Goal: Transaction & Acquisition: Purchase product/service

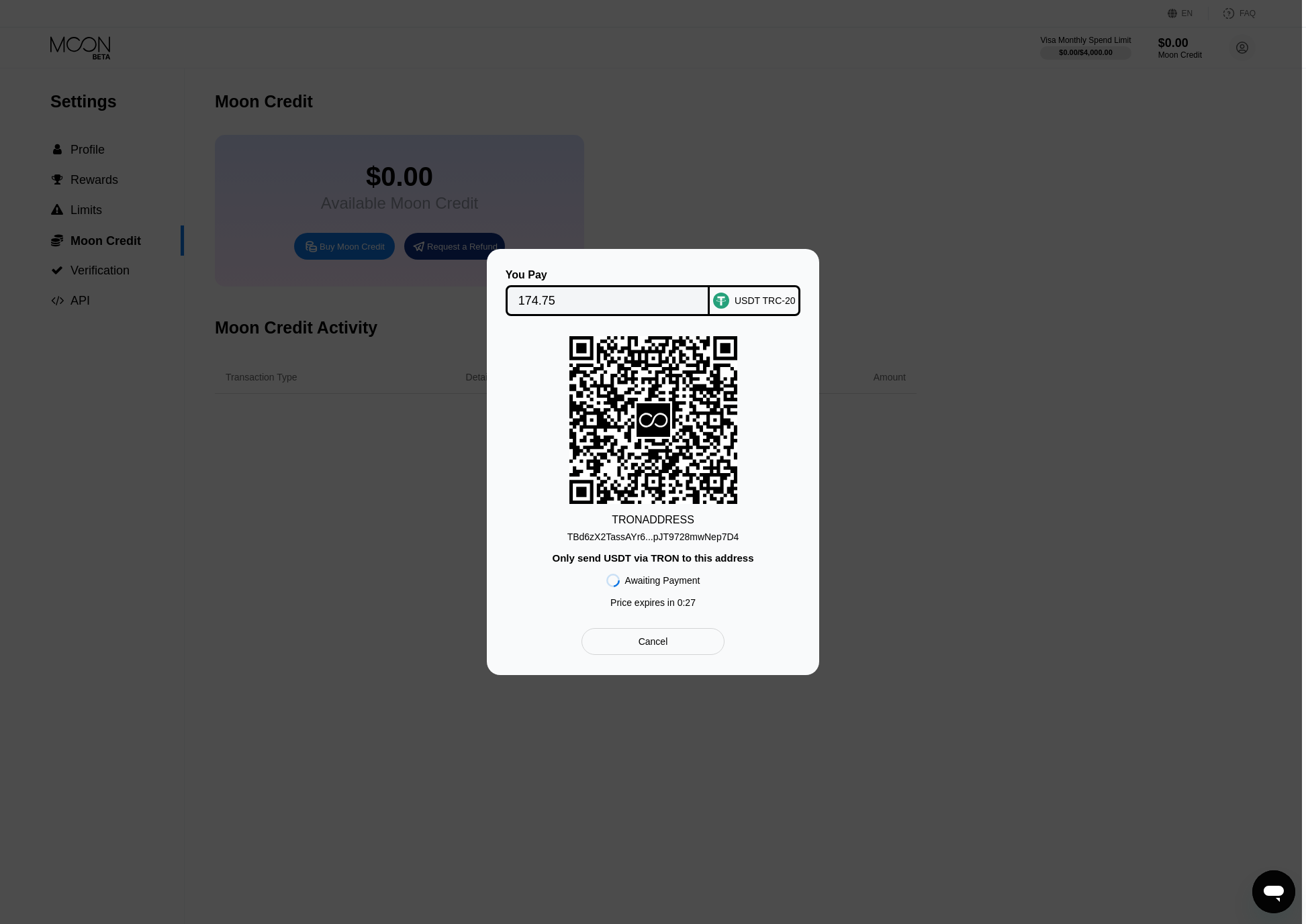
click at [678, 535] on div "TBd6zX2TassAYr6...pJT9728mwNep7D4" at bounding box center [653, 537] width 172 height 11
click at [865, 196] on div at bounding box center [651, 487] width 1302 height 974
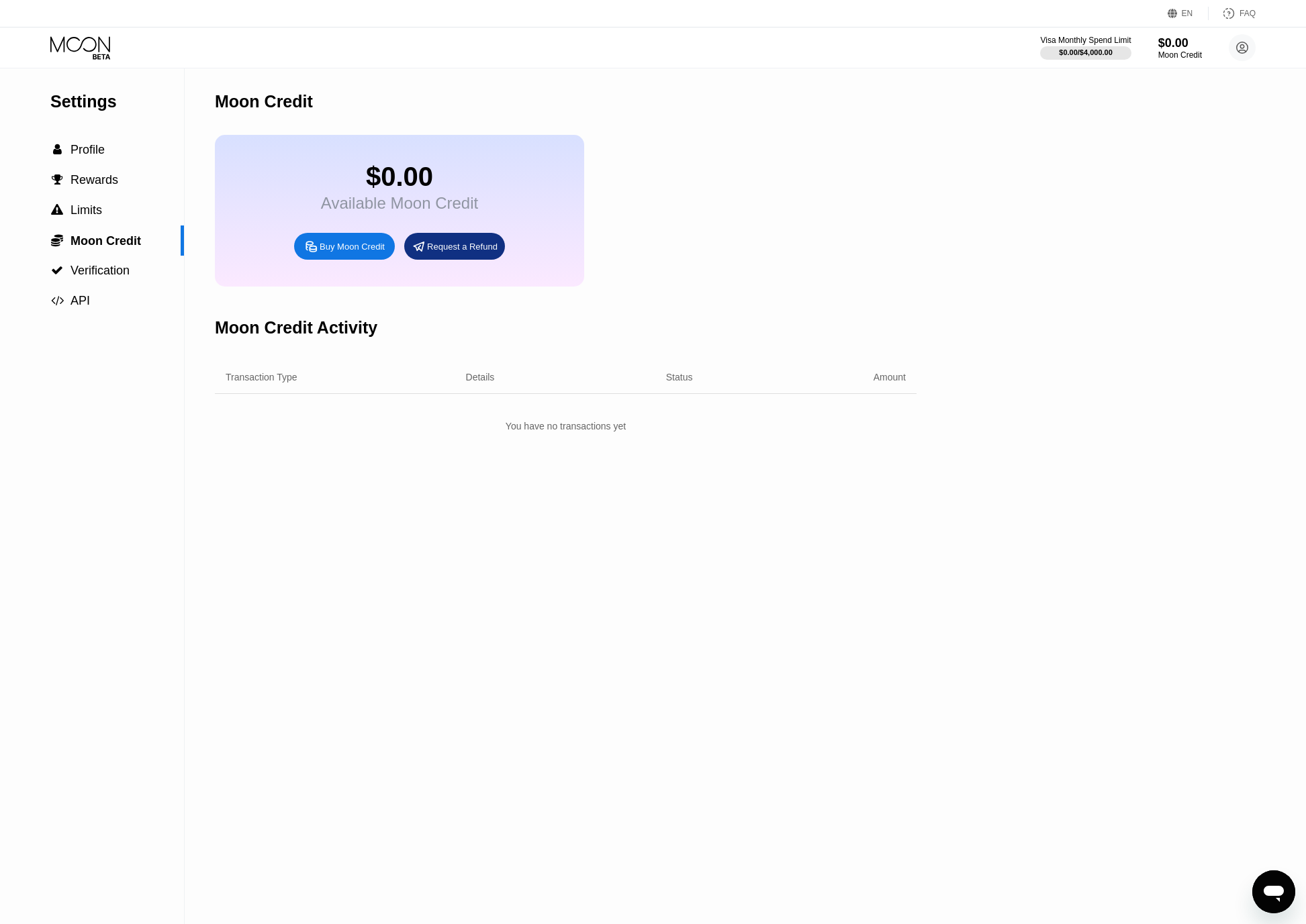
click at [622, 581] on div "Moon Credit $0.00 Available Moon Credit Buy Moon Credit Request a Refund Moon C…" at bounding box center [566, 496] width 702 height 856
click at [1165, 45] on div "$0.00" at bounding box center [1180, 42] width 45 height 14
click at [632, 428] on span "Complete payment now" at bounding box center [561, 420] width 187 height 22
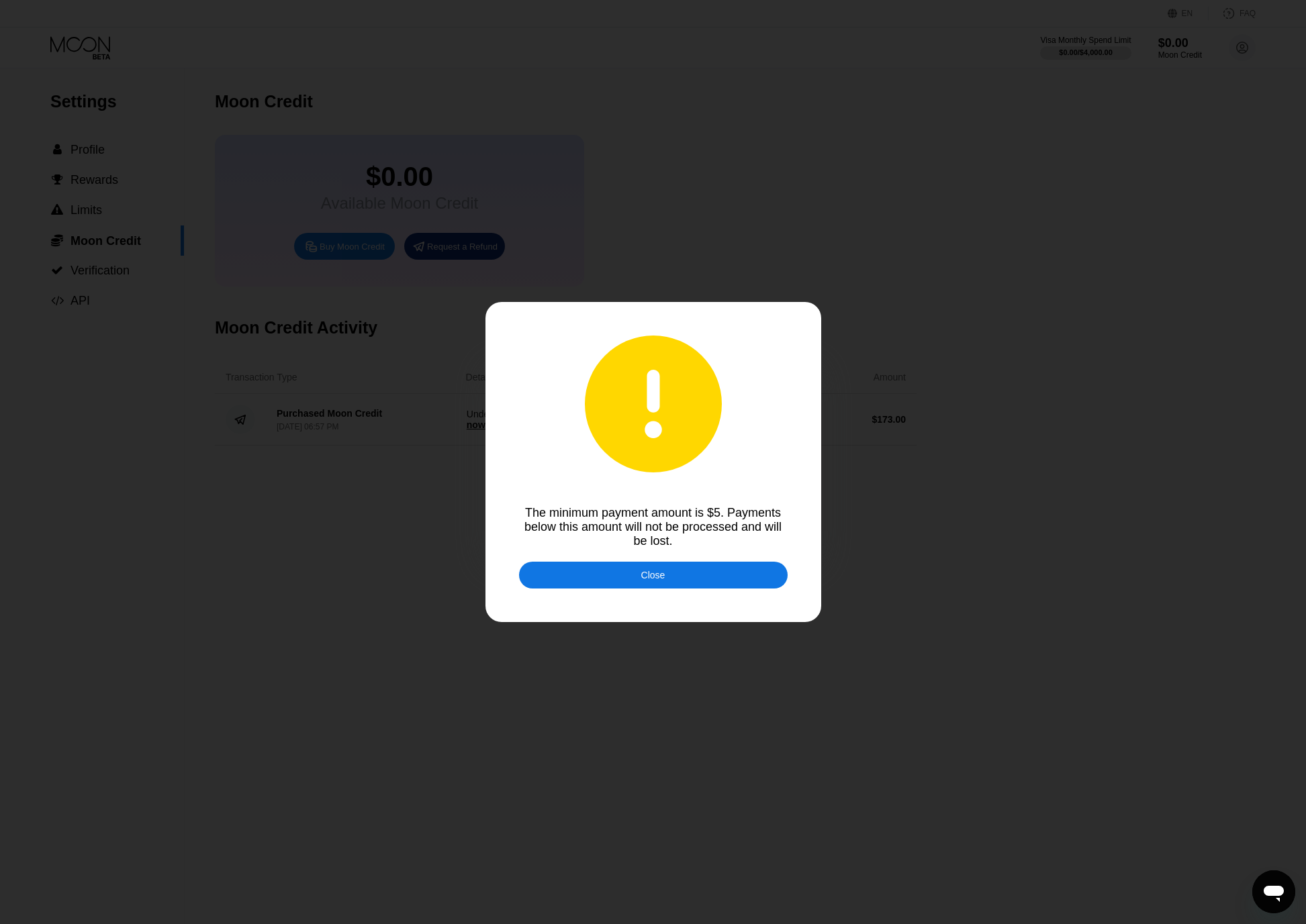
click at [675, 564] on div at bounding box center [658, 462] width 1316 height 924
click at [672, 571] on div "Close" at bounding box center [653, 575] width 268 height 27
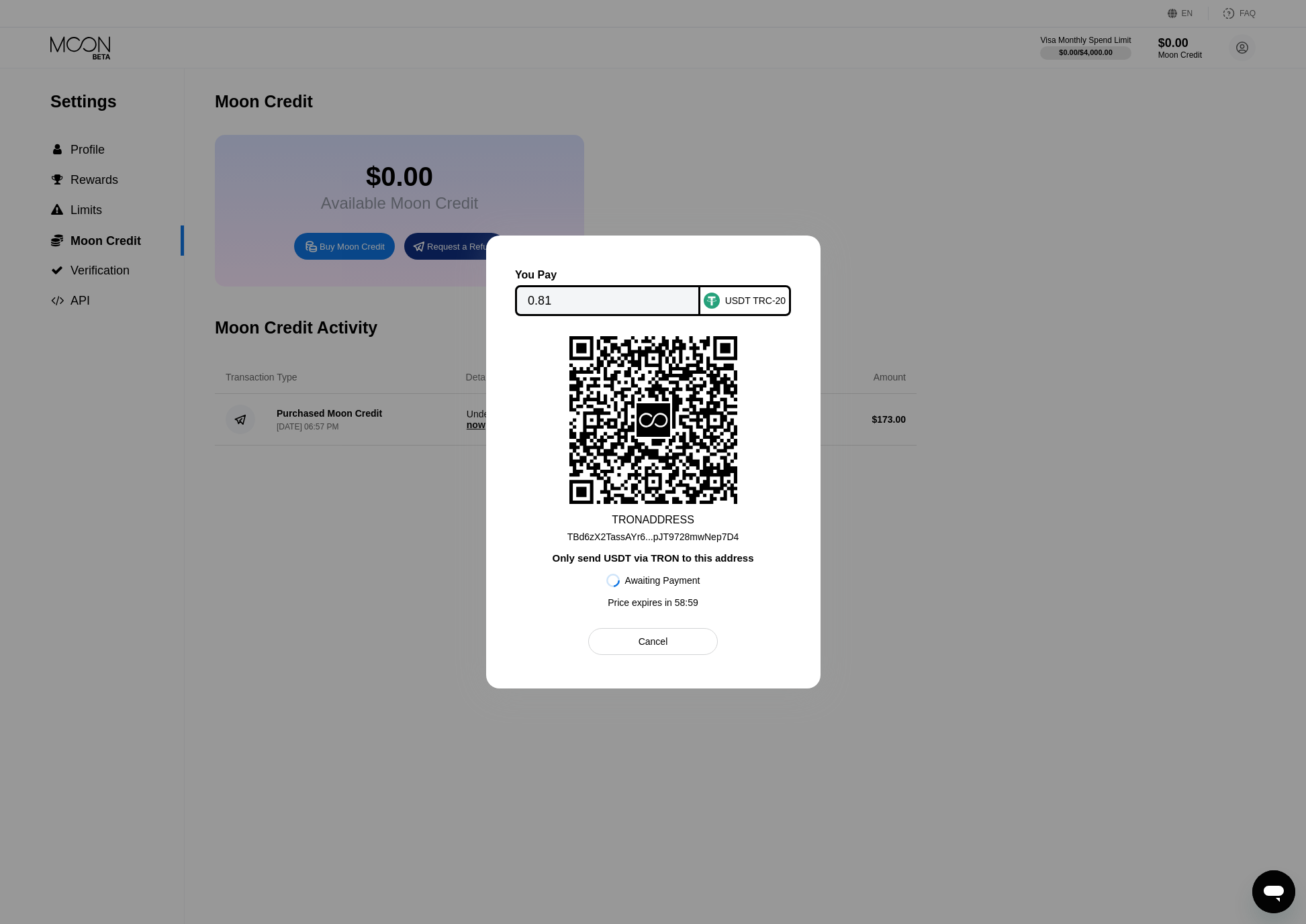
click at [1110, 616] on div at bounding box center [653, 462] width 1306 height 924
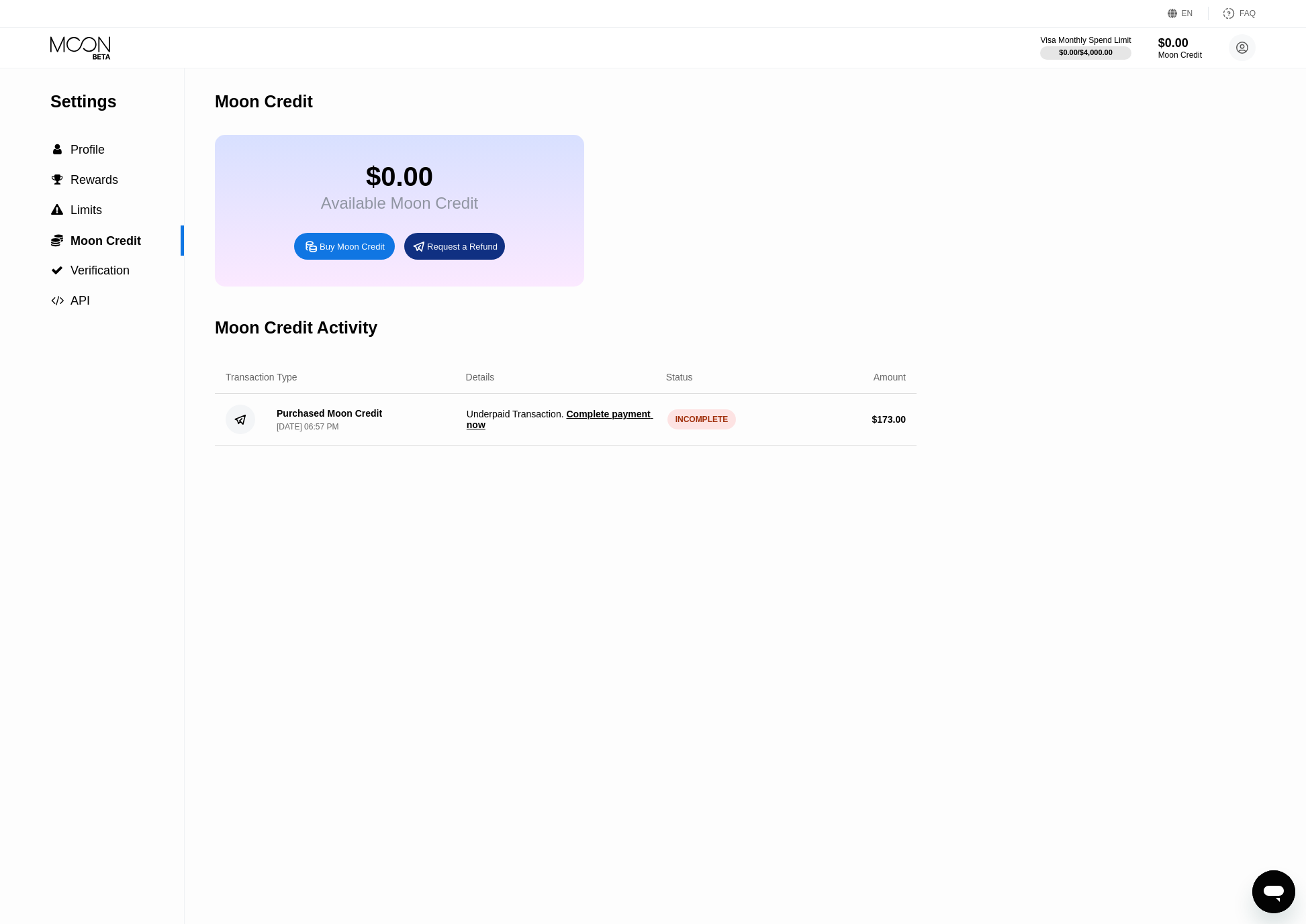
click at [691, 319] on div "Moon Credit Activity" at bounding box center [566, 328] width 702 height 67
click at [567, 431] on span "Claim $172.20 of Moon Credit" at bounding box center [565, 425] width 131 height 11
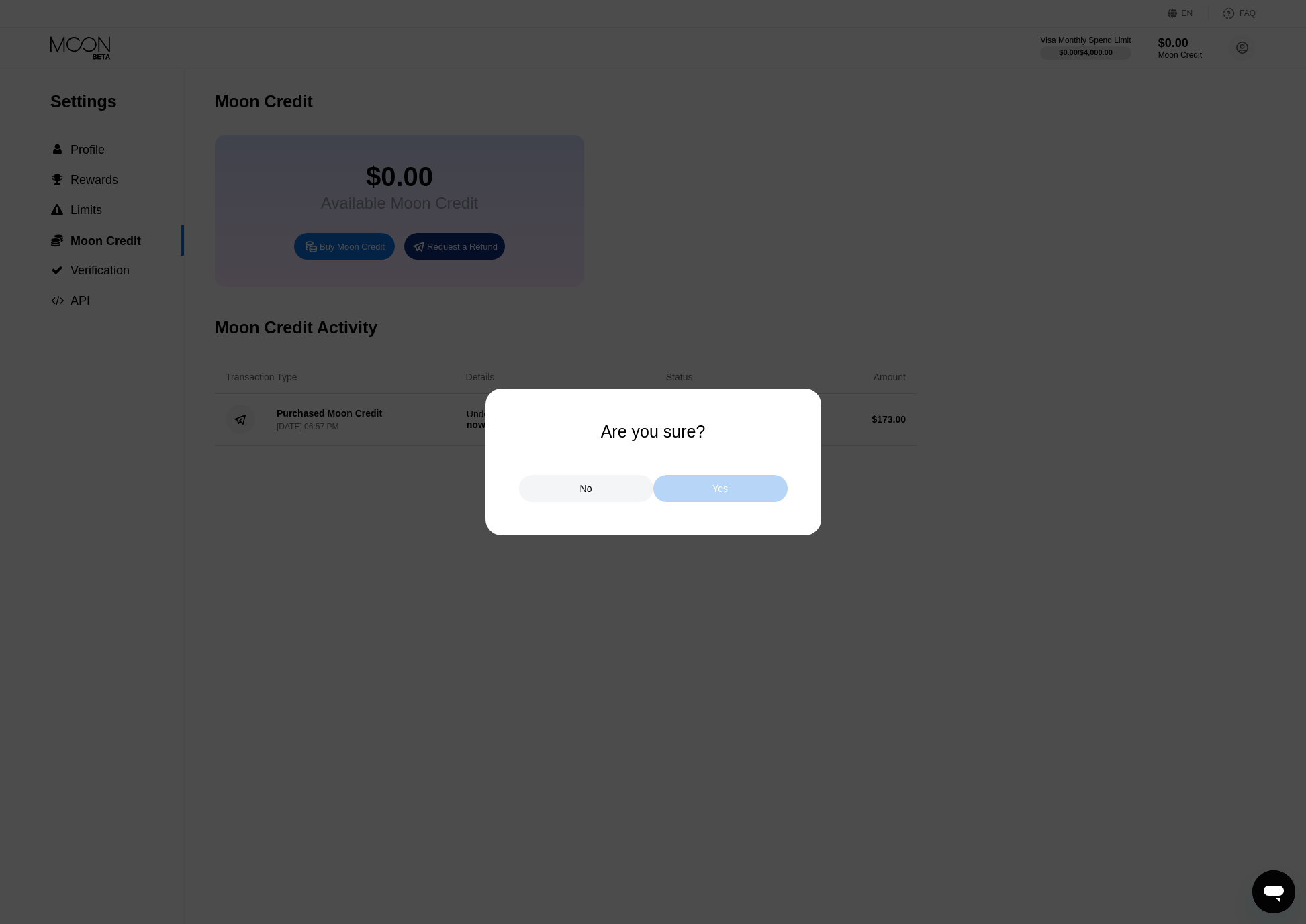
click at [693, 484] on div "Yes" at bounding box center [720, 488] width 135 height 27
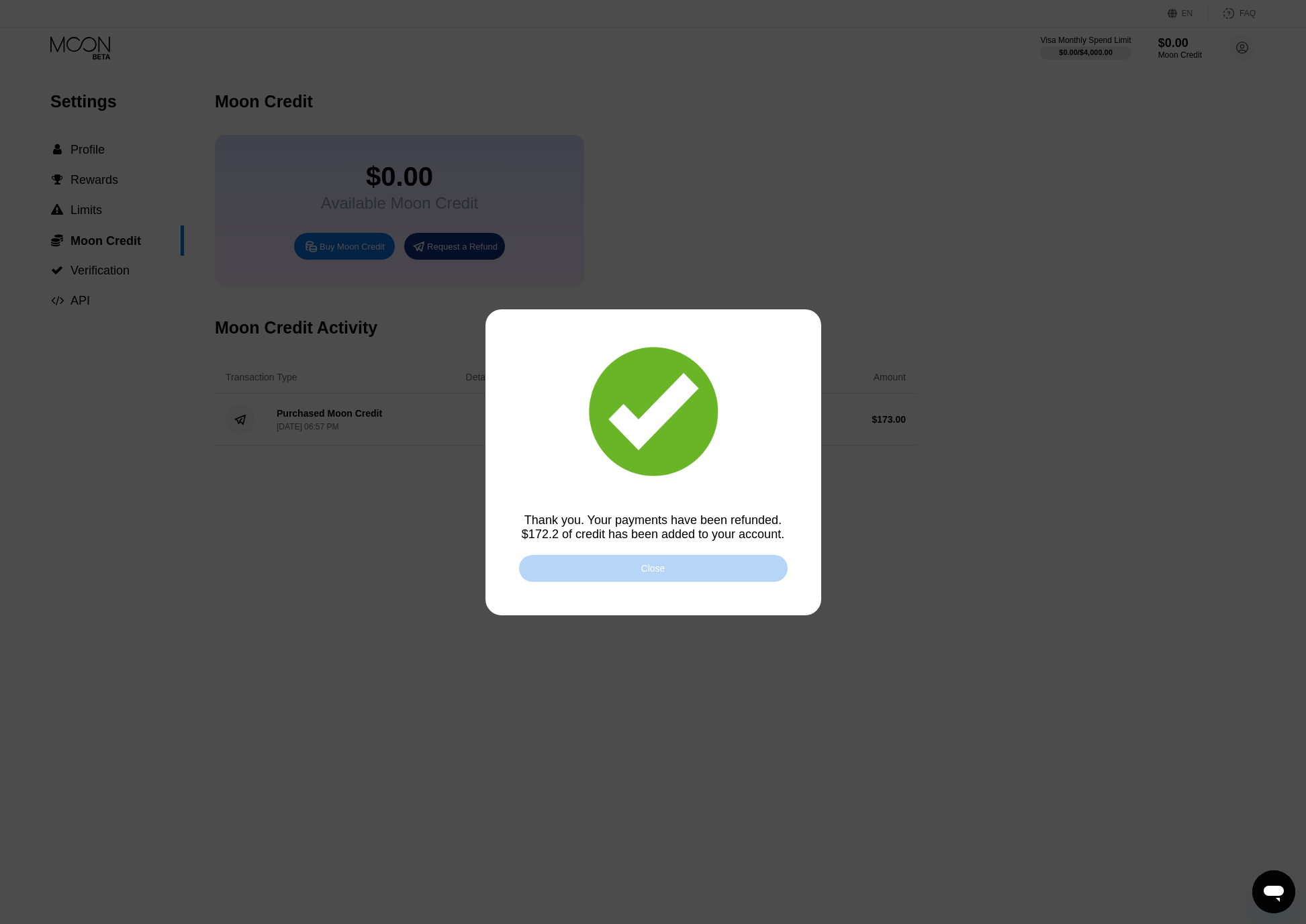
click at [589, 572] on div "Close" at bounding box center [653, 568] width 268 height 27
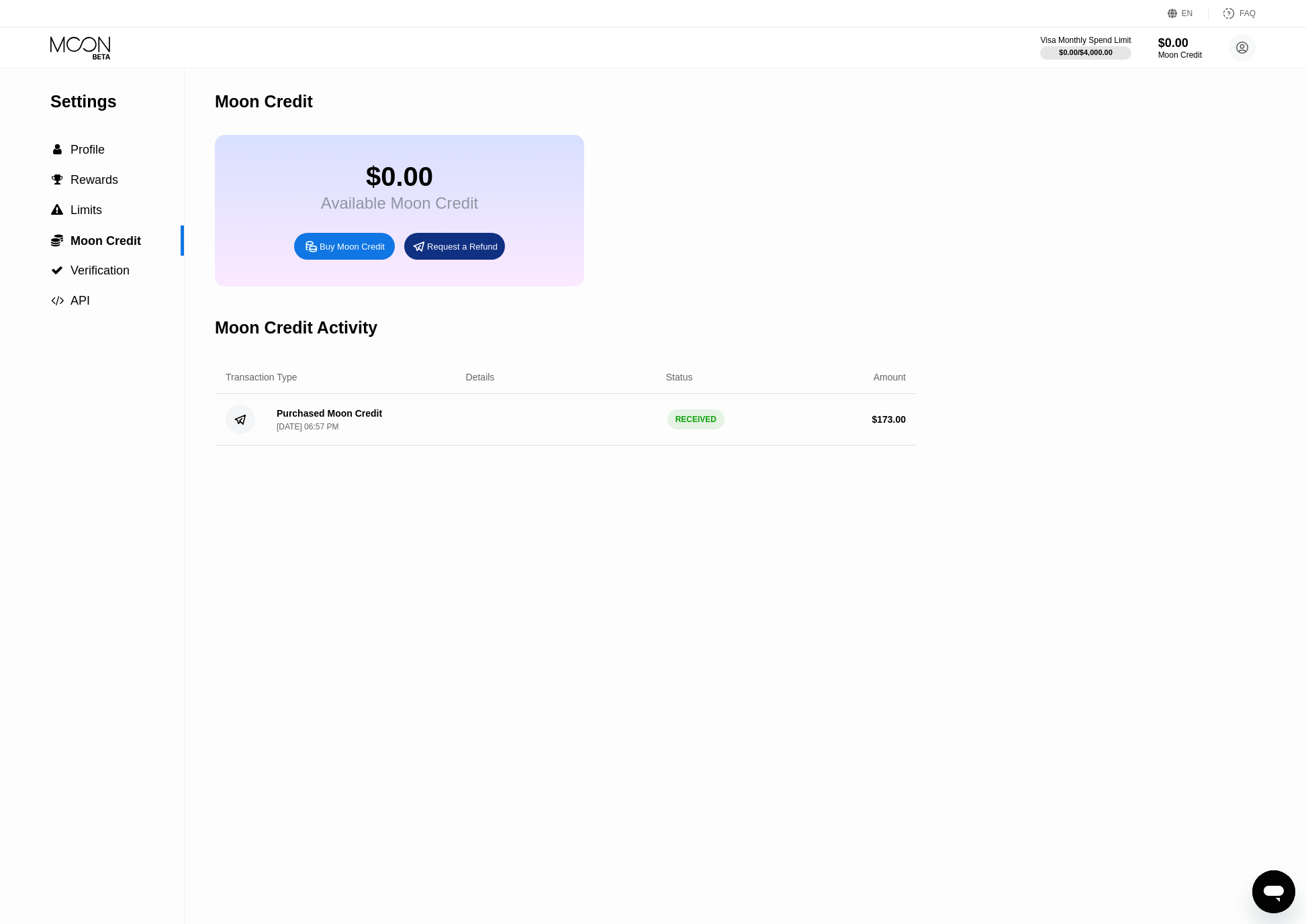
click at [75, 45] on icon at bounding box center [82, 48] width 63 height 24
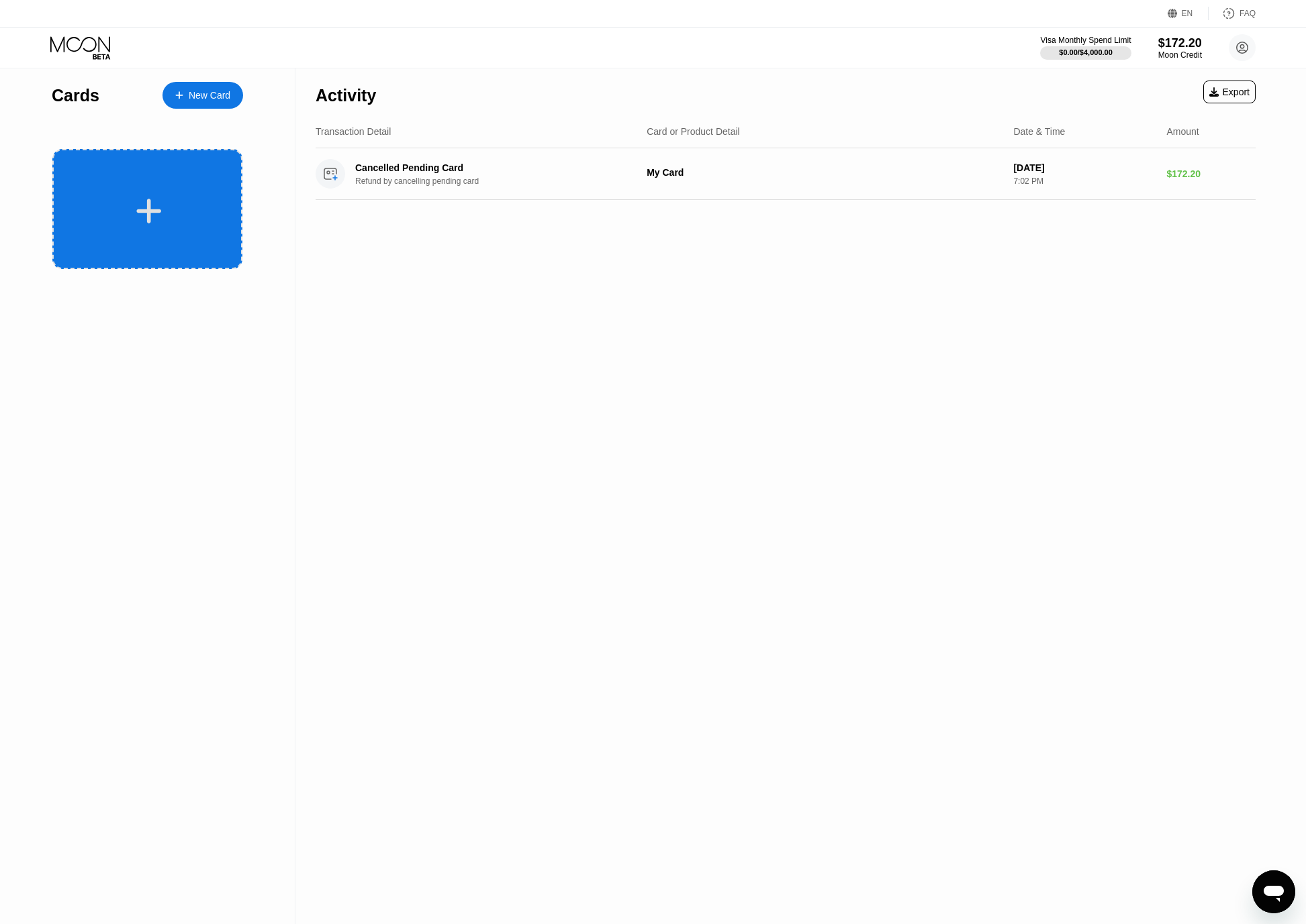
click at [195, 252] on div at bounding box center [147, 209] width 190 height 120
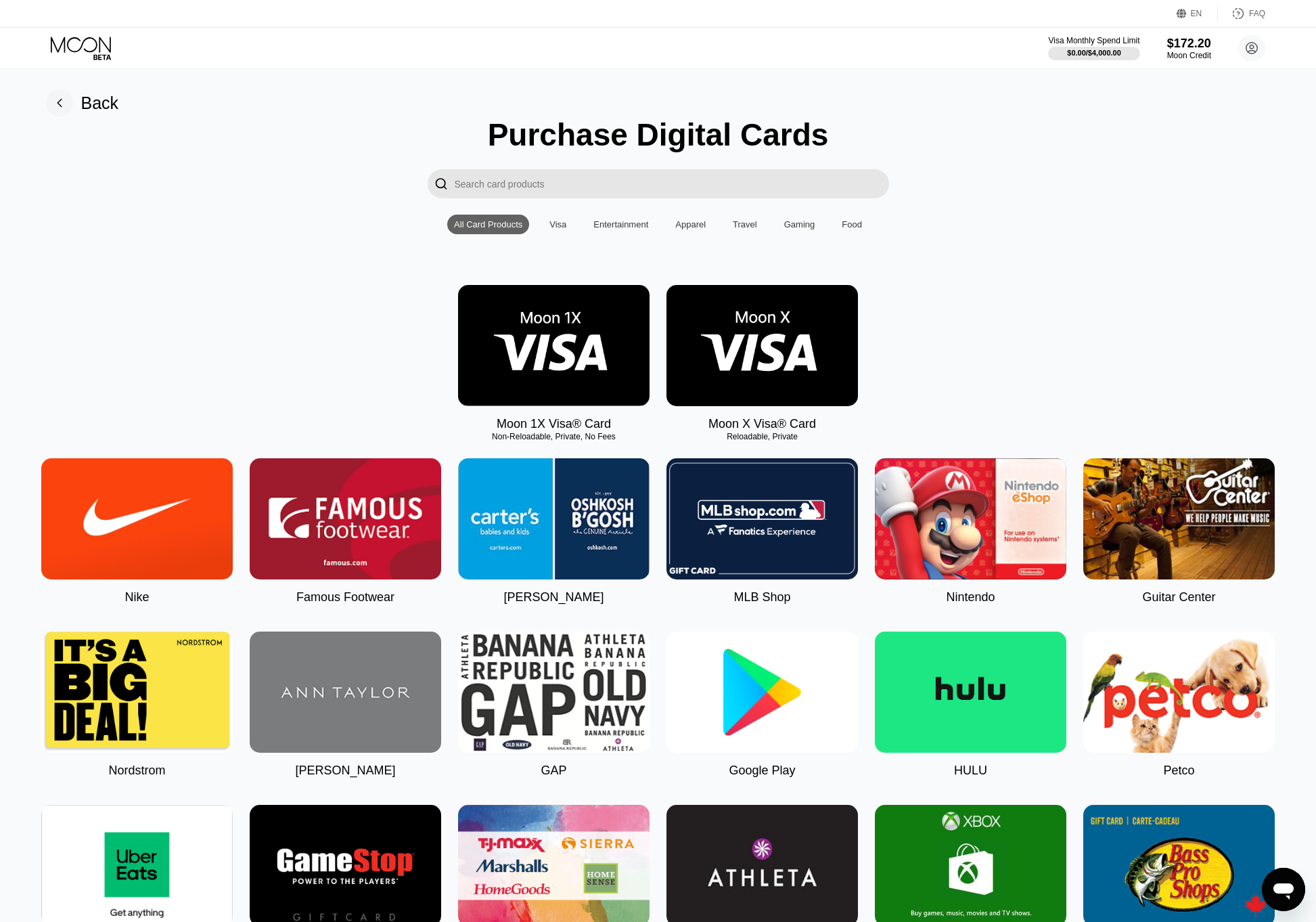
click at [67, 108] on rect at bounding box center [58, 102] width 27 height 27
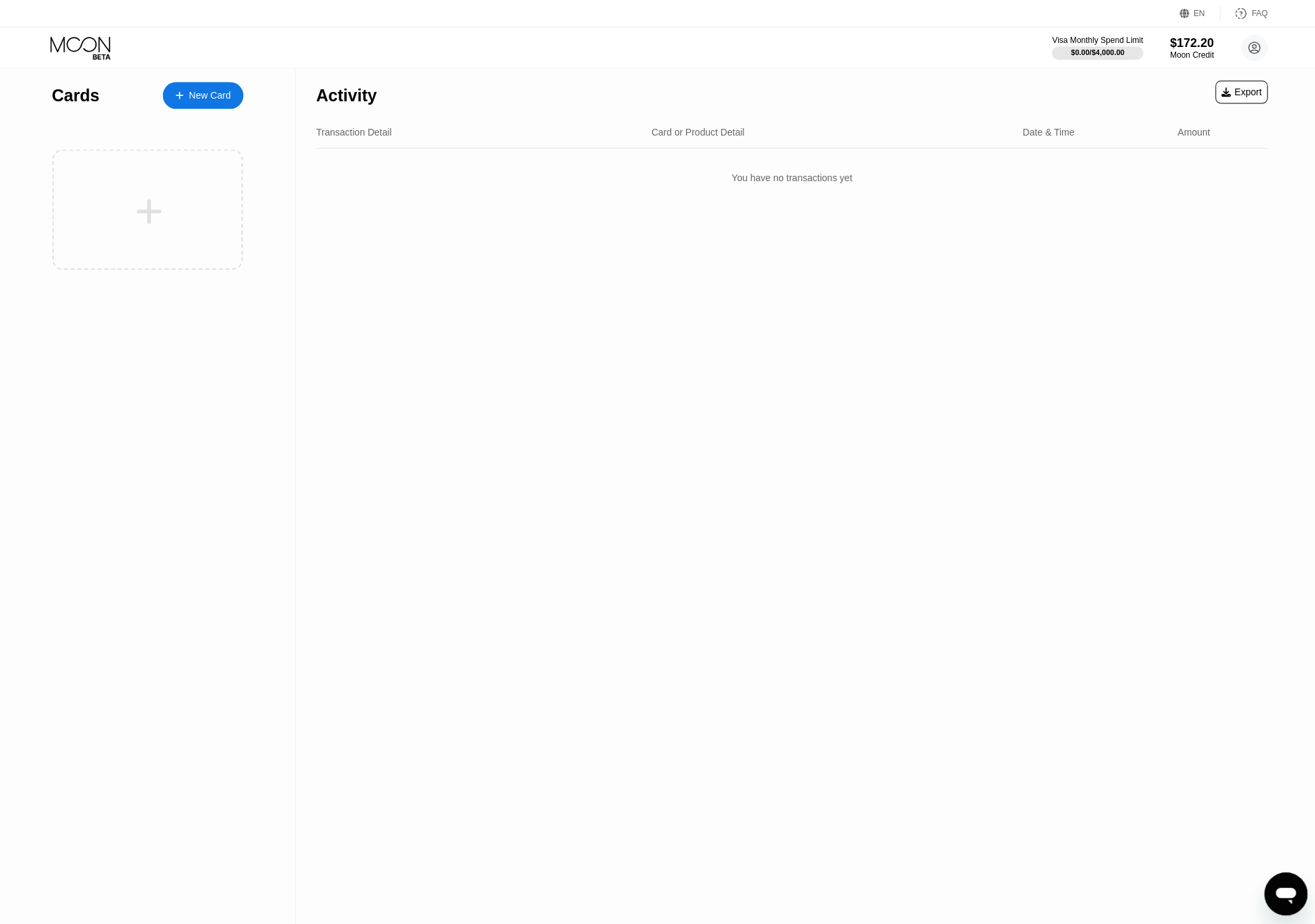
click at [58, 107] on div "Cards New Card" at bounding box center [147, 92] width 192 height 47
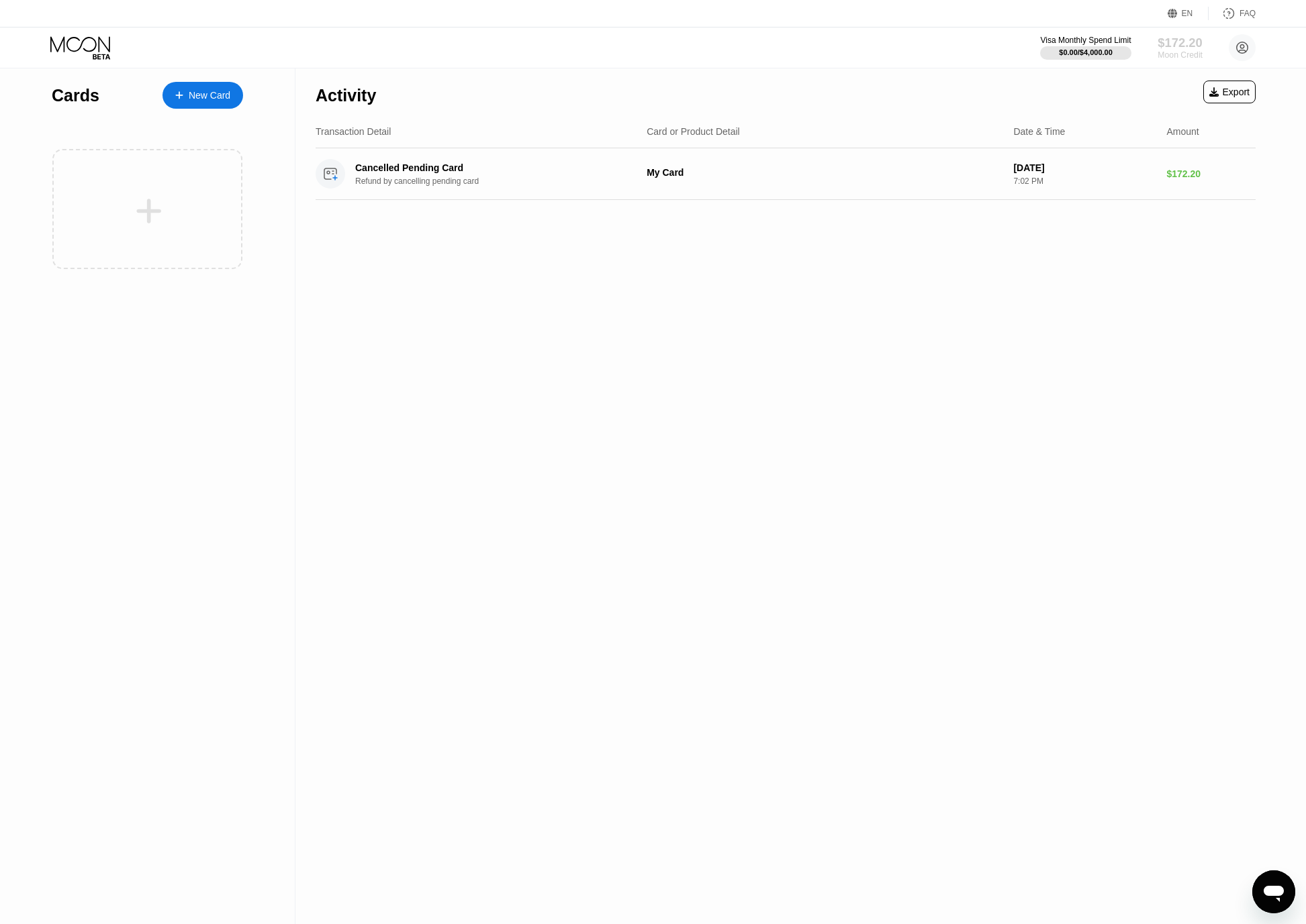
click at [1178, 39] on div "$172.20" at bounding box center [1180, 42] width 45 height 14
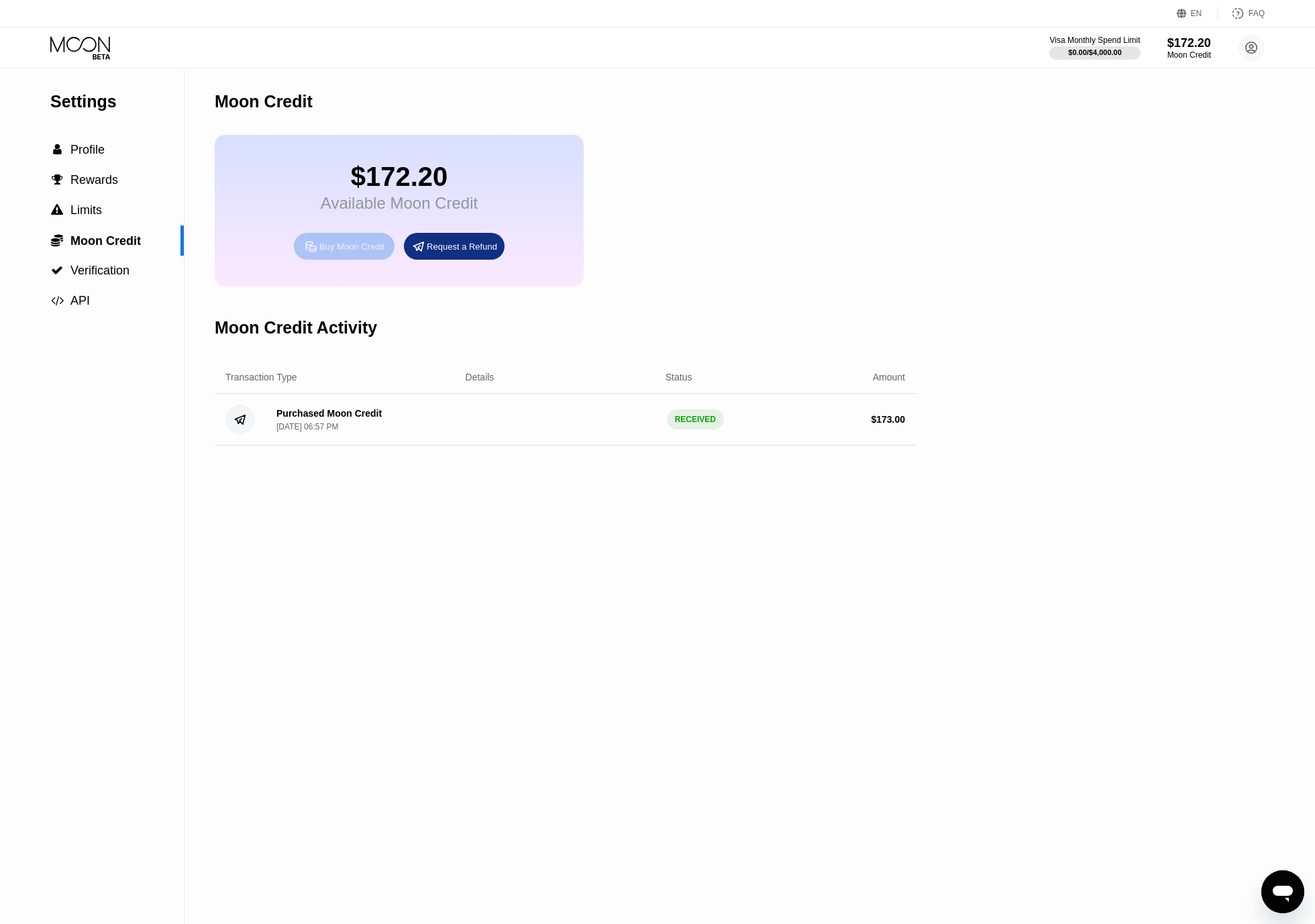
click at [348, 253] on div "Buy Moon Credit" at bounding box center [352, 247] width 65 height 12
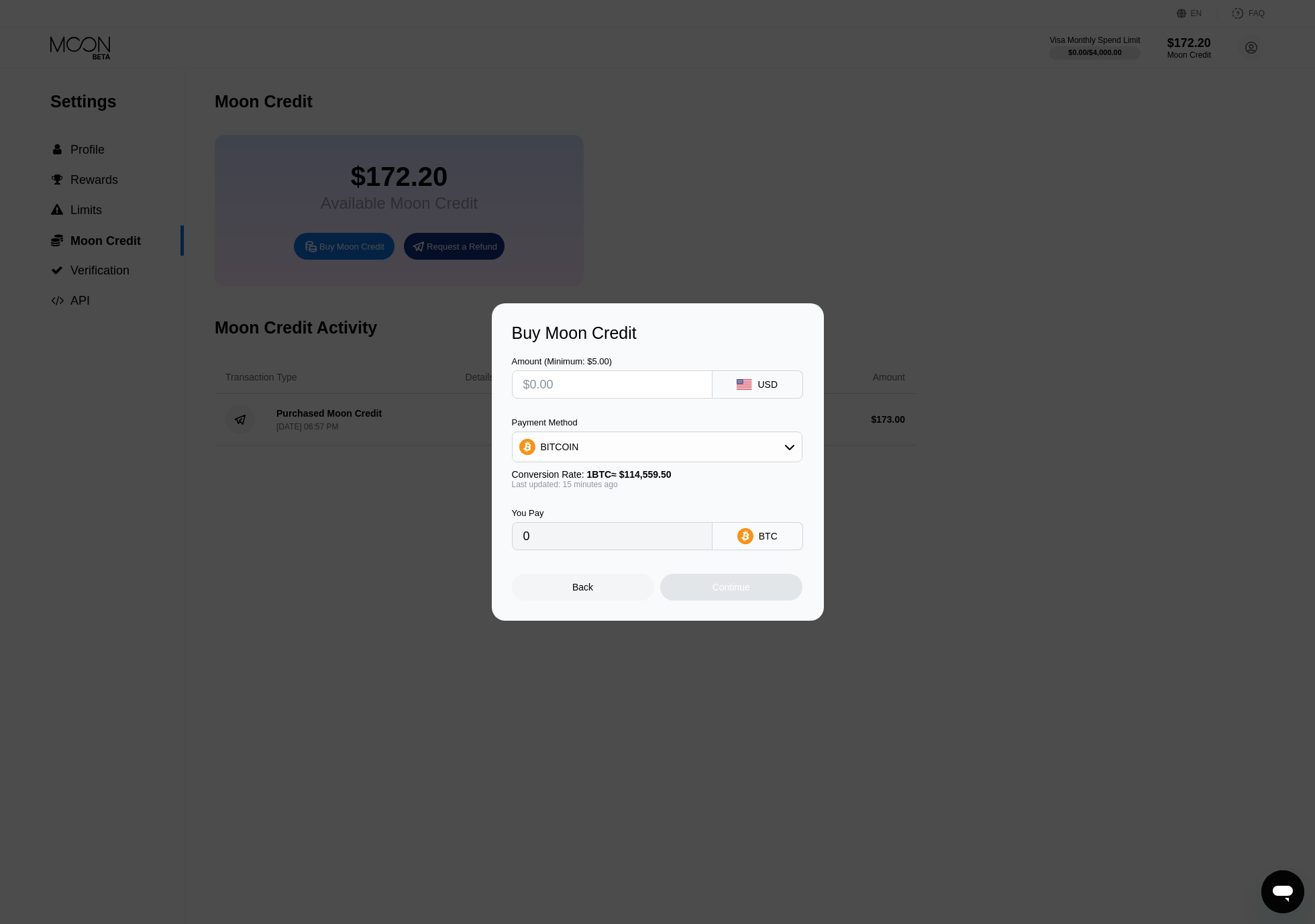
click at [612, 388] on input "text" at bounding box center [612, 384] width 178 height 27
type input "$15"
type input "0.00013084"
type input "$150"
type input "0.00130838"
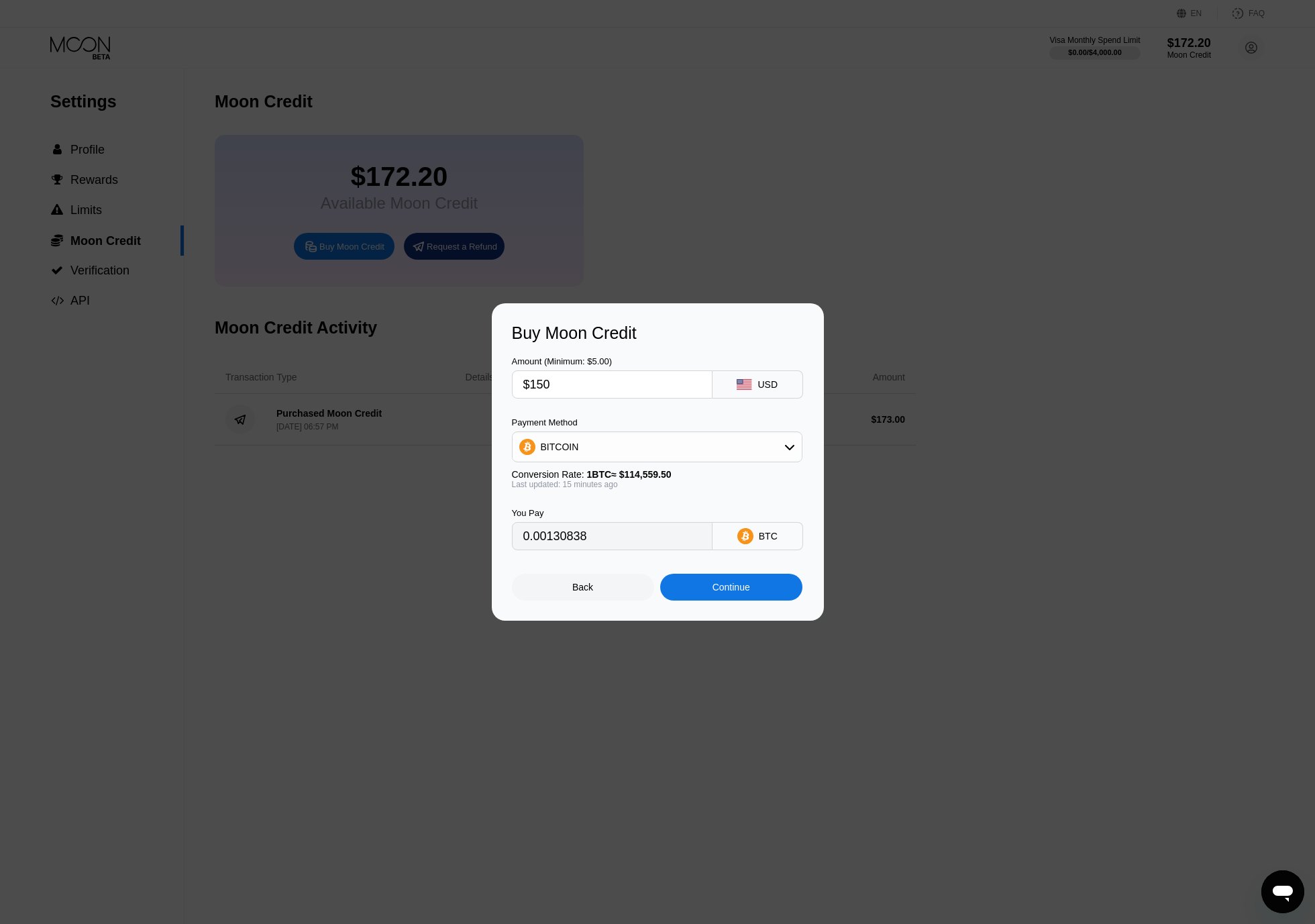
type input "$150"
click at [691, 448] on div "BITCOIN" at bounding box center [658, 446] width 289 height 27
click at [603, 523] on div "USDT on TRON" at bounding box center [657, 513] width 282 height 27
type input "151.52"
click at [715, 587] on div "Continue" at bounding box center [731, 587] width 37 height 11
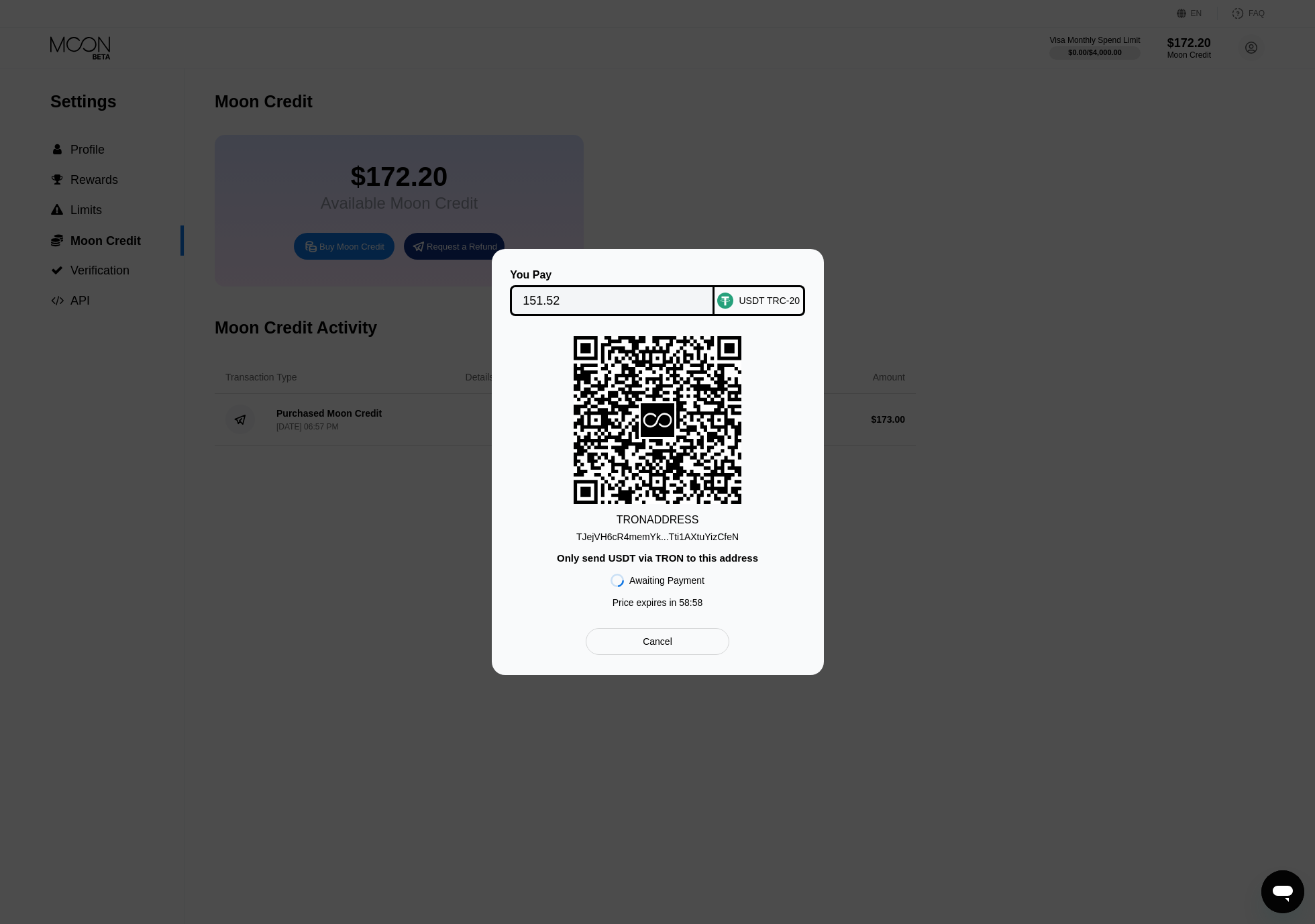
click at [703, 542] on div "TJejVH6cR4memYk...Tti1AXtuYizCfeN" at bounding box center [658, 537] width 162 height 11
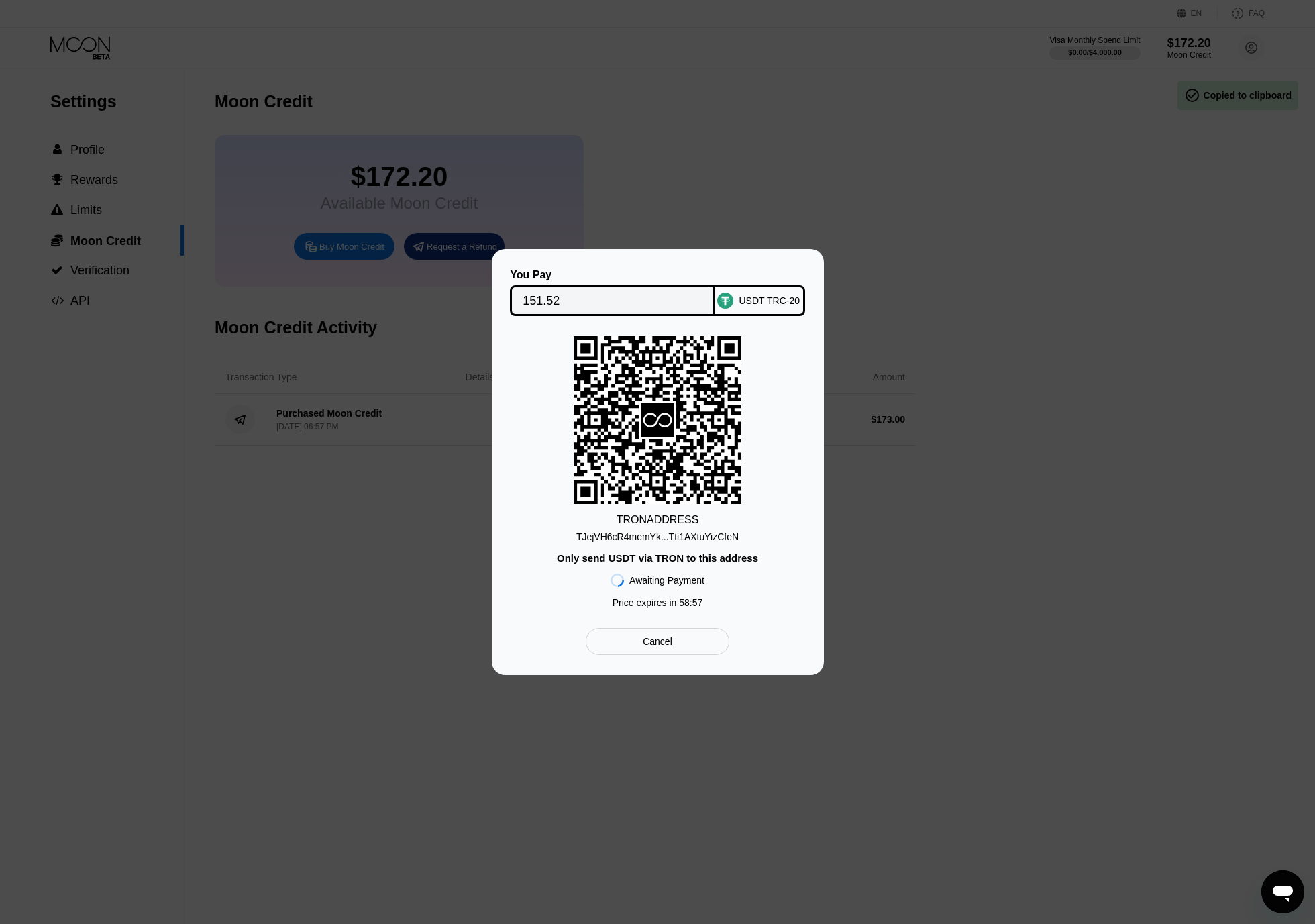
click at [703, 542] on div "TJejVH6cR4memYk...Tti1AXtuYizCfeN" at bounding box center [658, 537] width 162 height 11
click at [683, 533] on div "TJejVH6cR4memYk...Tti1AXtuYizCfeN" at bounding box center [658, 537] width 162 height 11
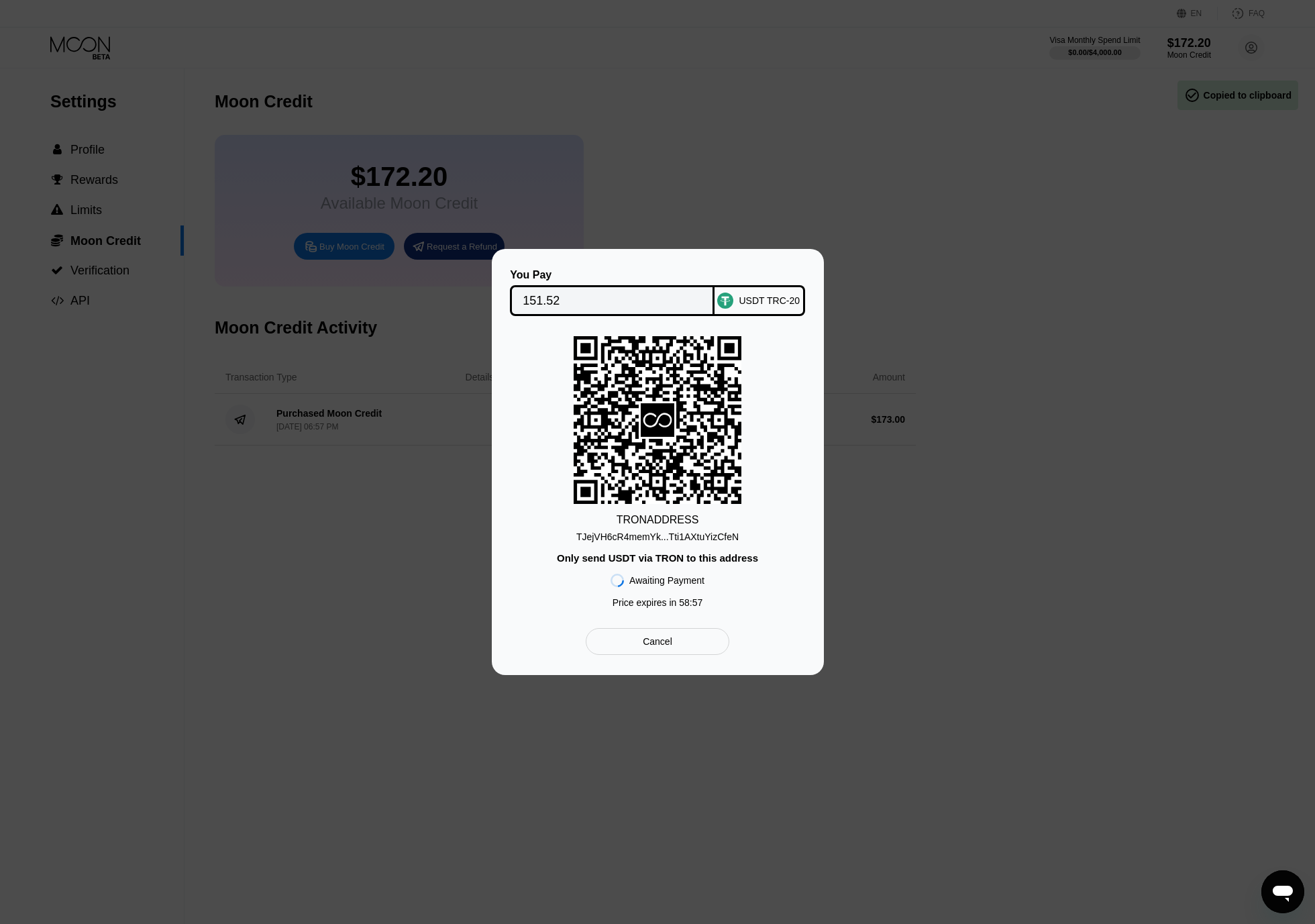
click at [683, 533] on div "TJejVH6cR4memYk...Tti1AXtuYizCfeN" at bounding box center [658, 537] width 162 height 11
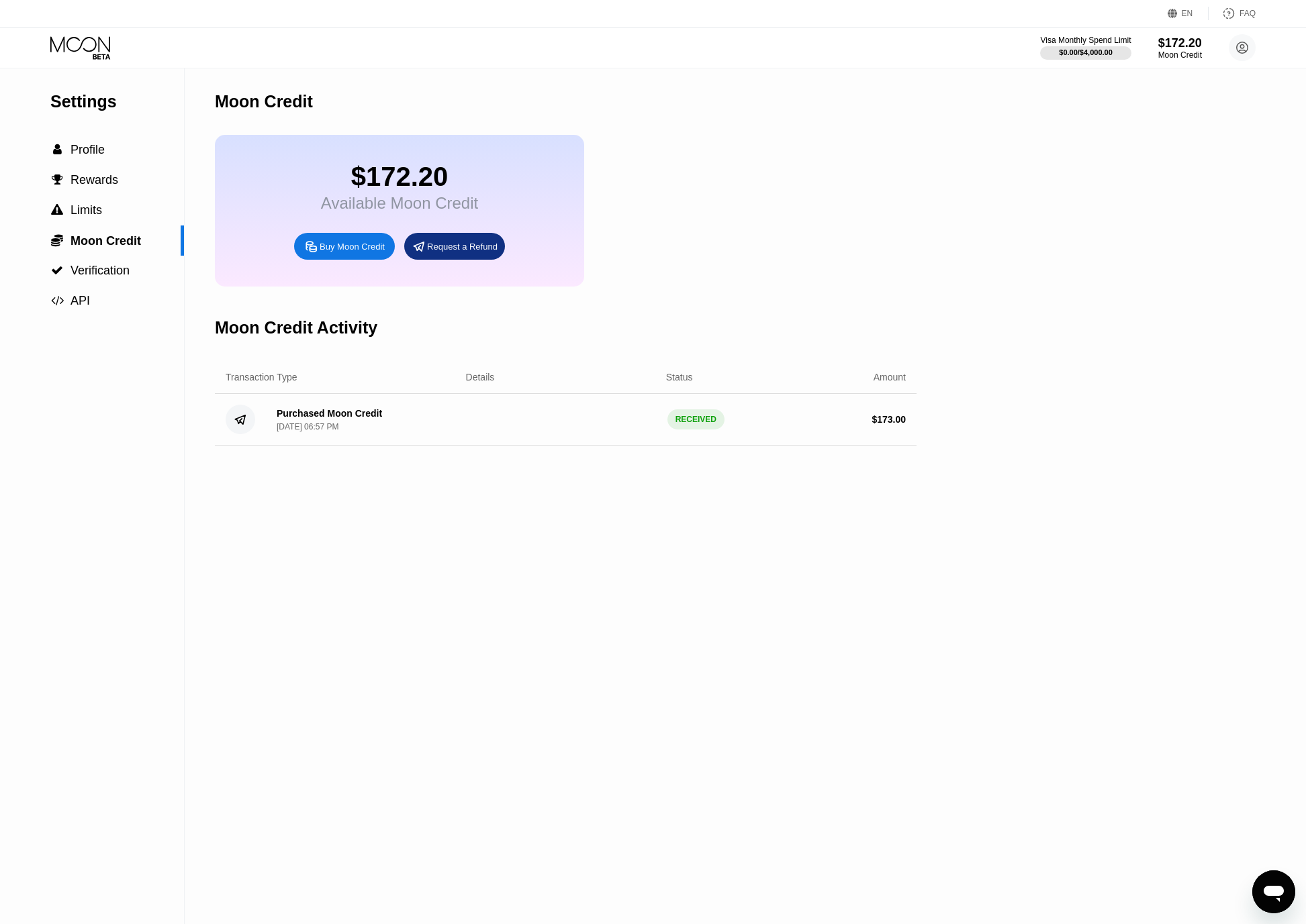
click at [428, 660] on div "Moon Credit $172.20 Available Moon Credit Buy Moon Credit Request a Refund Moon…" at bounding box center [566, 496] width 702 height 856
click at [655, 190] on div "$324.46 Available Moon Credit Buy Moon Credit Request a Refund" at bounding box center [566, 210] width 702 height 151
click at [100, 50] on icon at bounding box center [82, 48] width 63 height 24
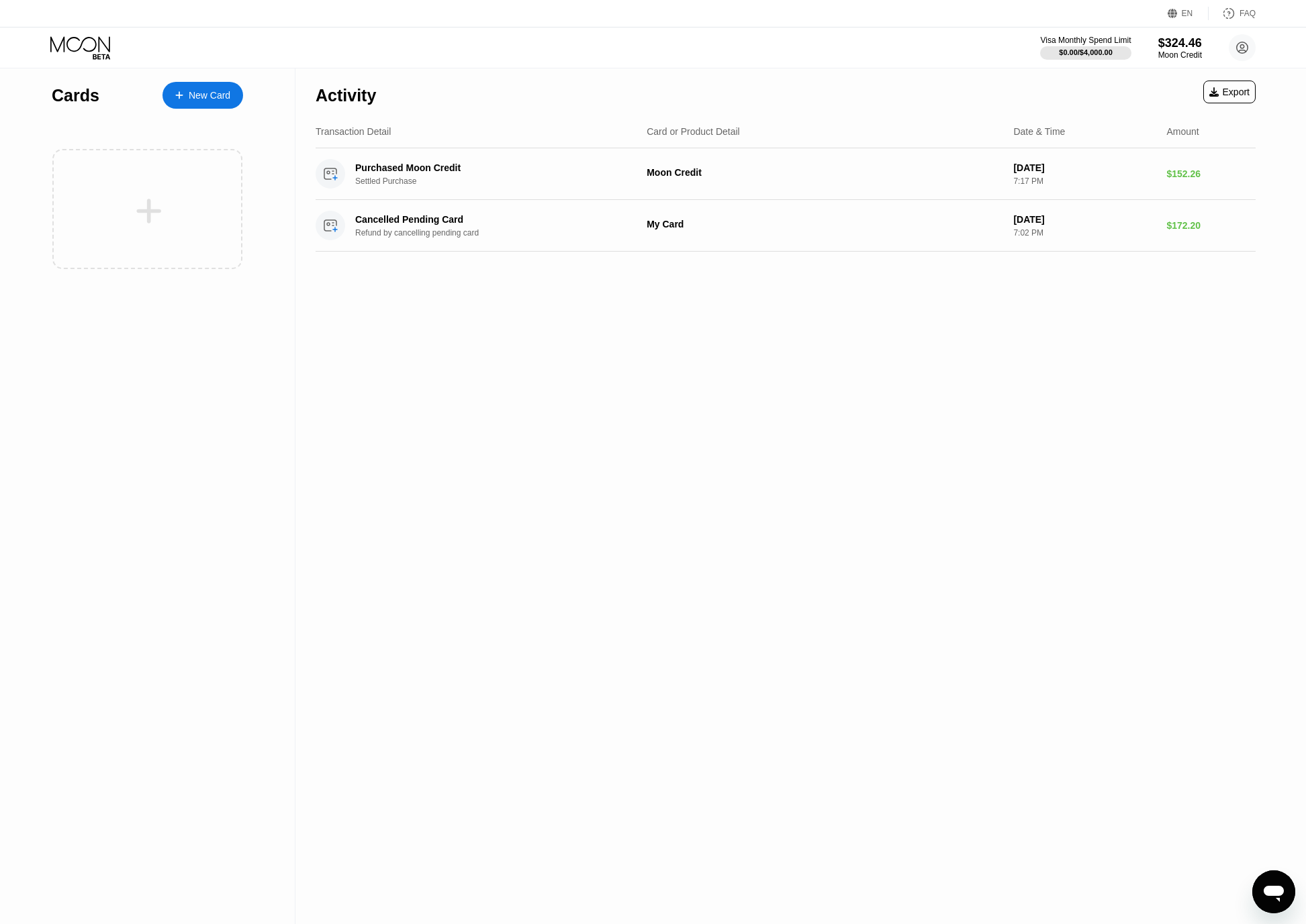
click at [1182, 33] on div "Visa Monthly Spend Limit $0.00 / $4,000.00 $324.46 Moon Credit 099238190@proton…" at bounding box center [653, 47] width 1306 height 40
click at [1179, 45] on div "$324.46" at bounding box center [1180, 42] width 45 height 14
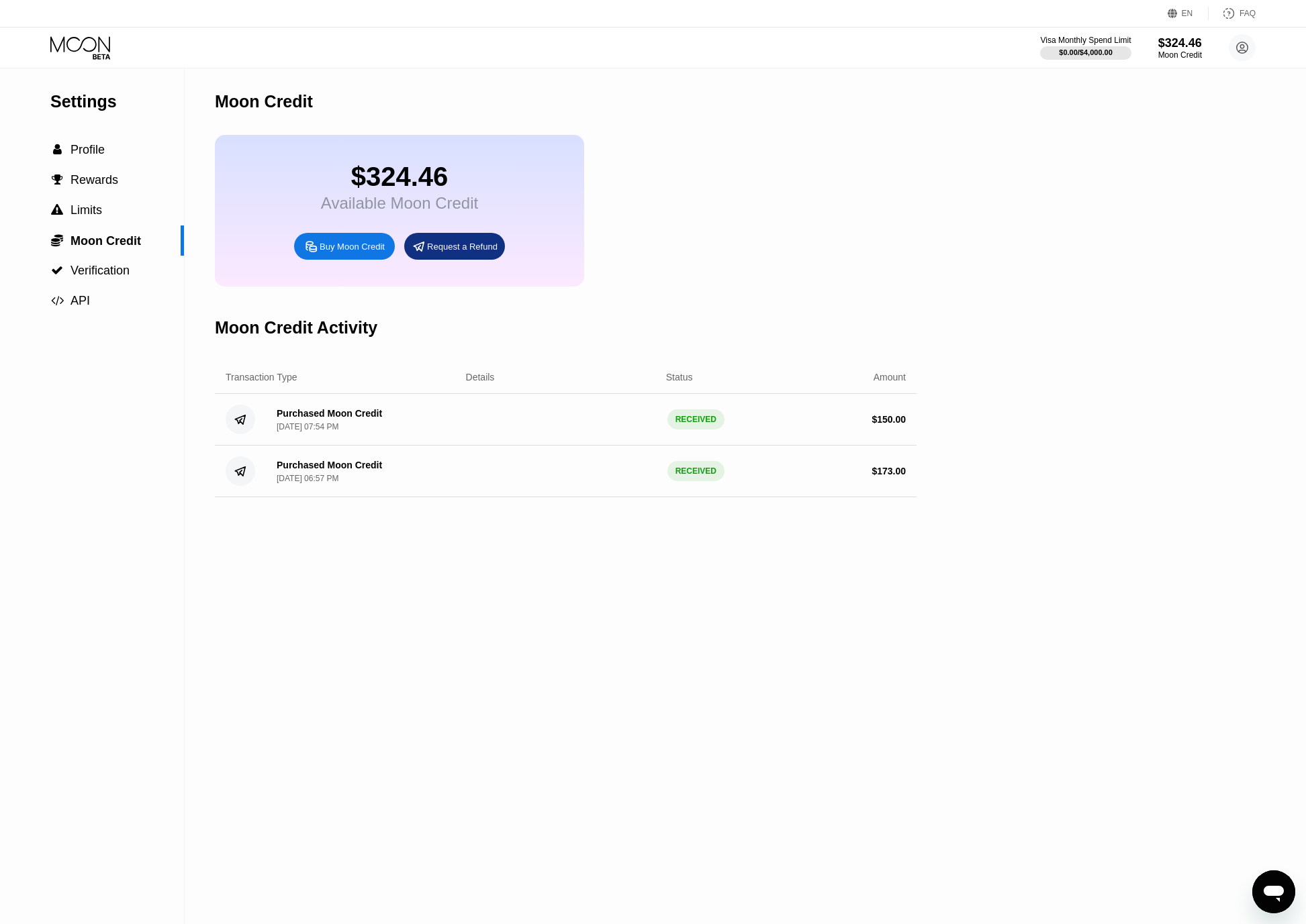
click at [97, 53] on icon at bounding box center [82, 48] width 63 height 24
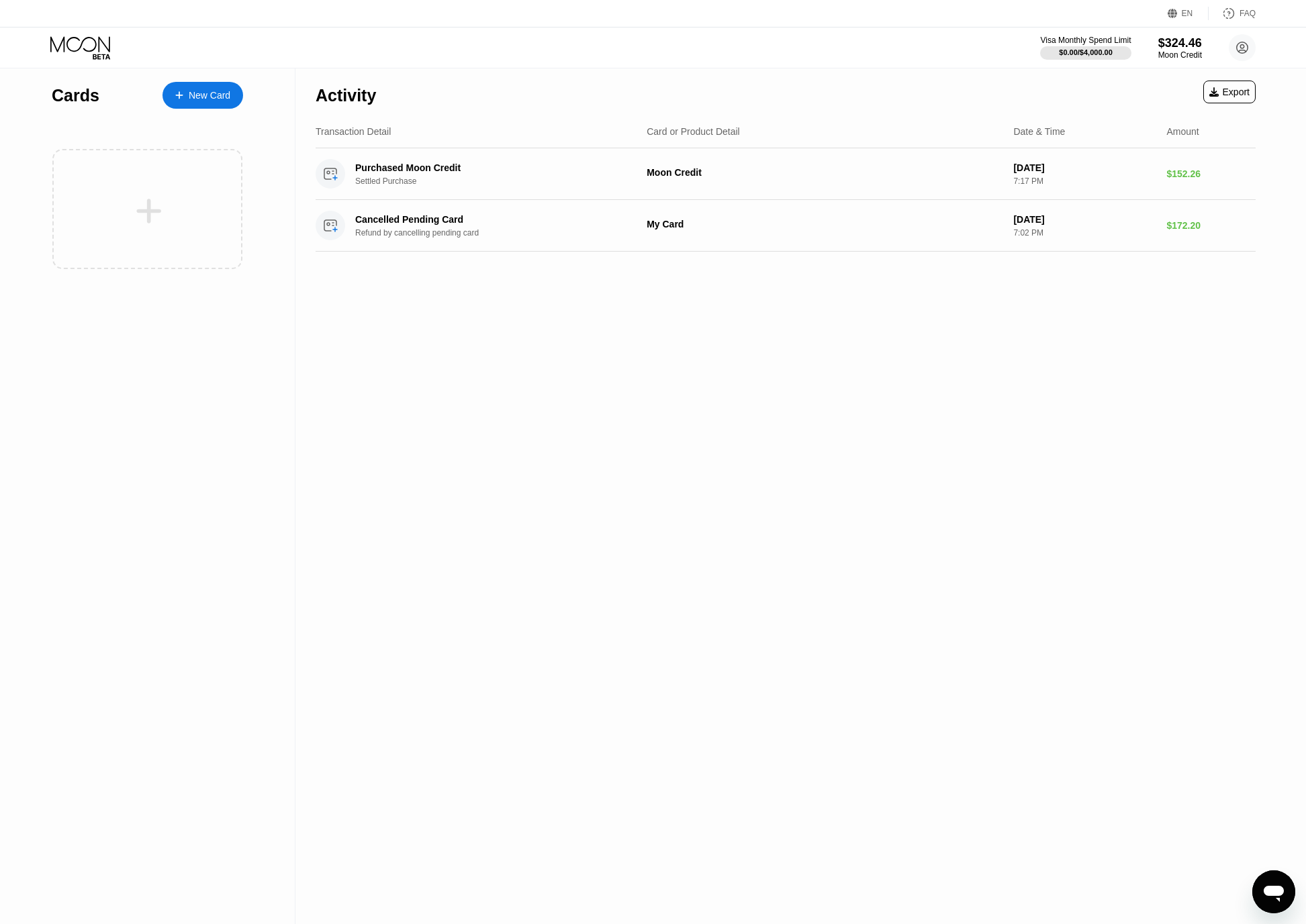
click at [209, 102] on div "New Card" at bounding box center [203, 94] width 81 height 27
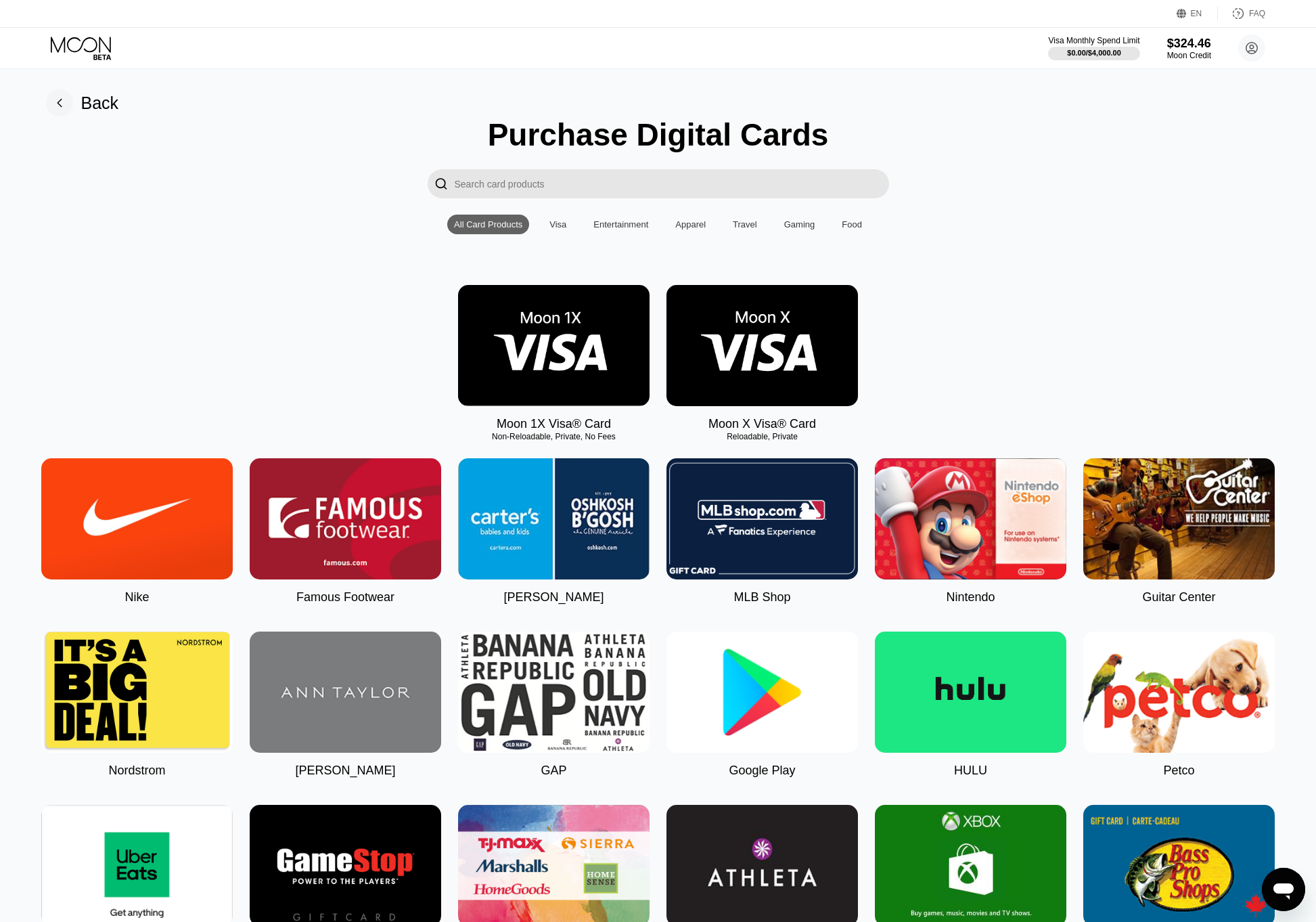
click at [742, 384] on img at bounding box center [762, 345] width 191 height 121
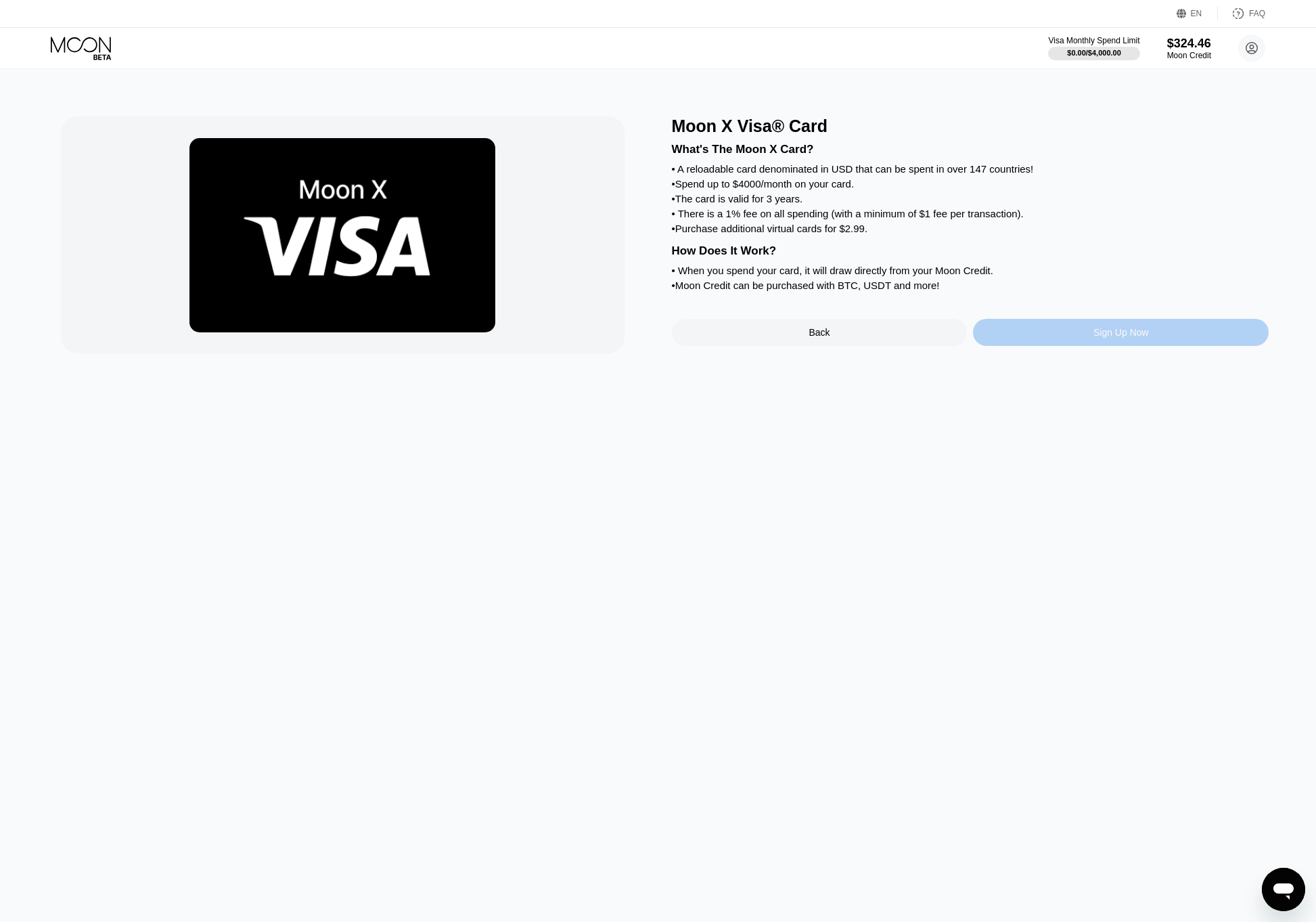
click at [1009, 346] on div "Sign Up Now" at bounding box center [1121, 332] width 295 height 27
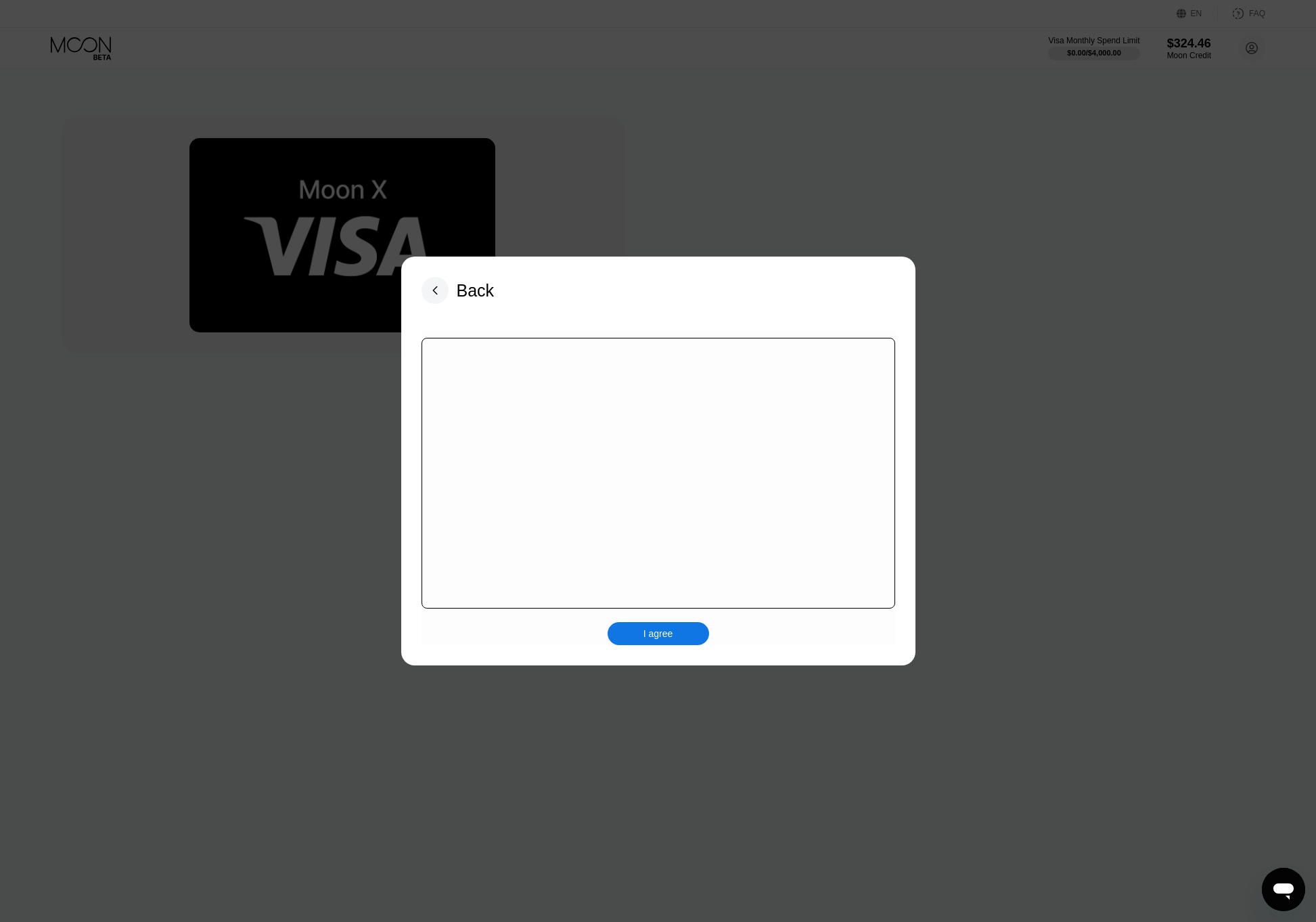
click at [663, 628] on div "I agree" at bounding box center [658, 488] width 474 height 314
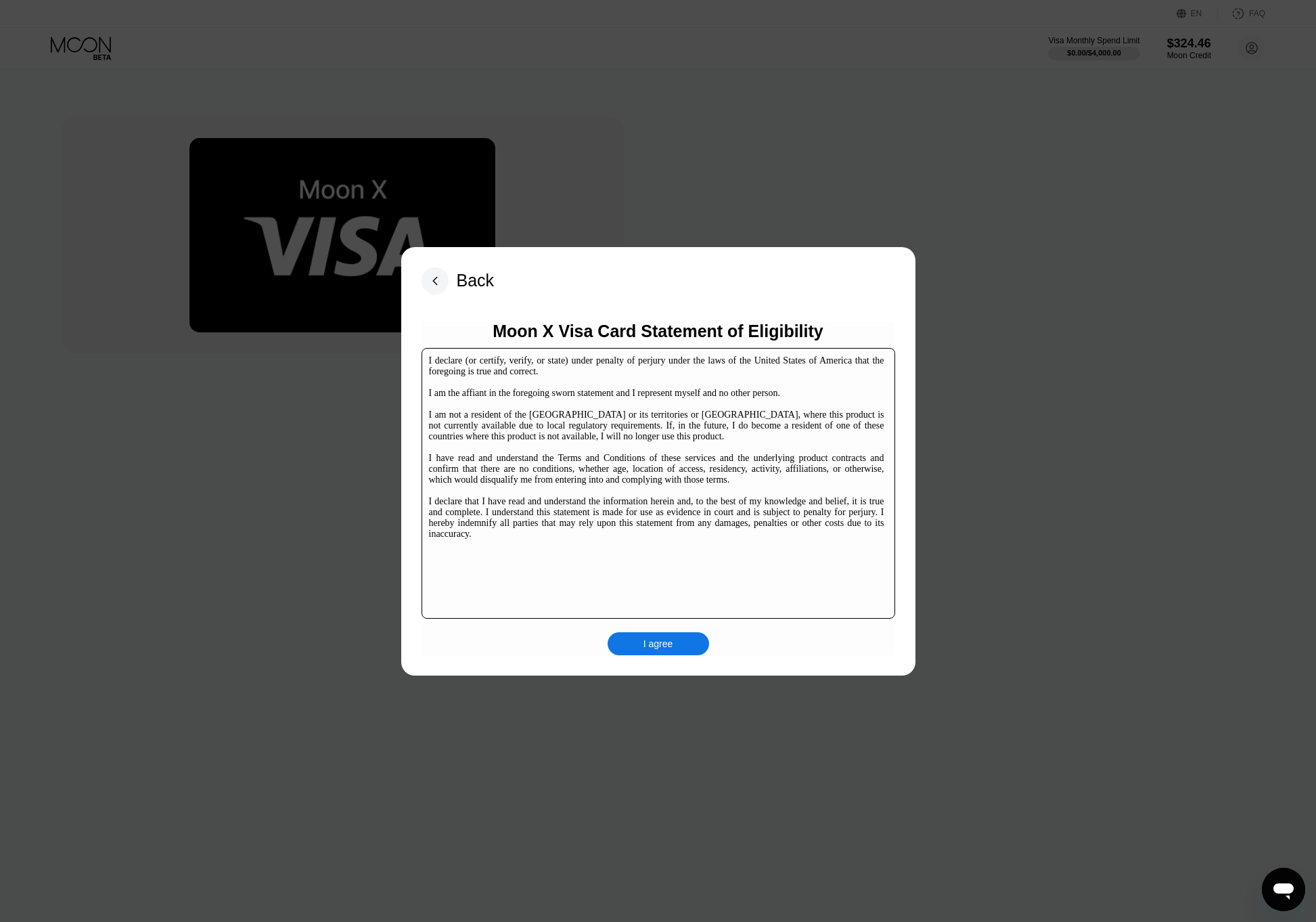
click at [658, 643] on div "I agree" at bounding box center [658, 643] width 30 height 12
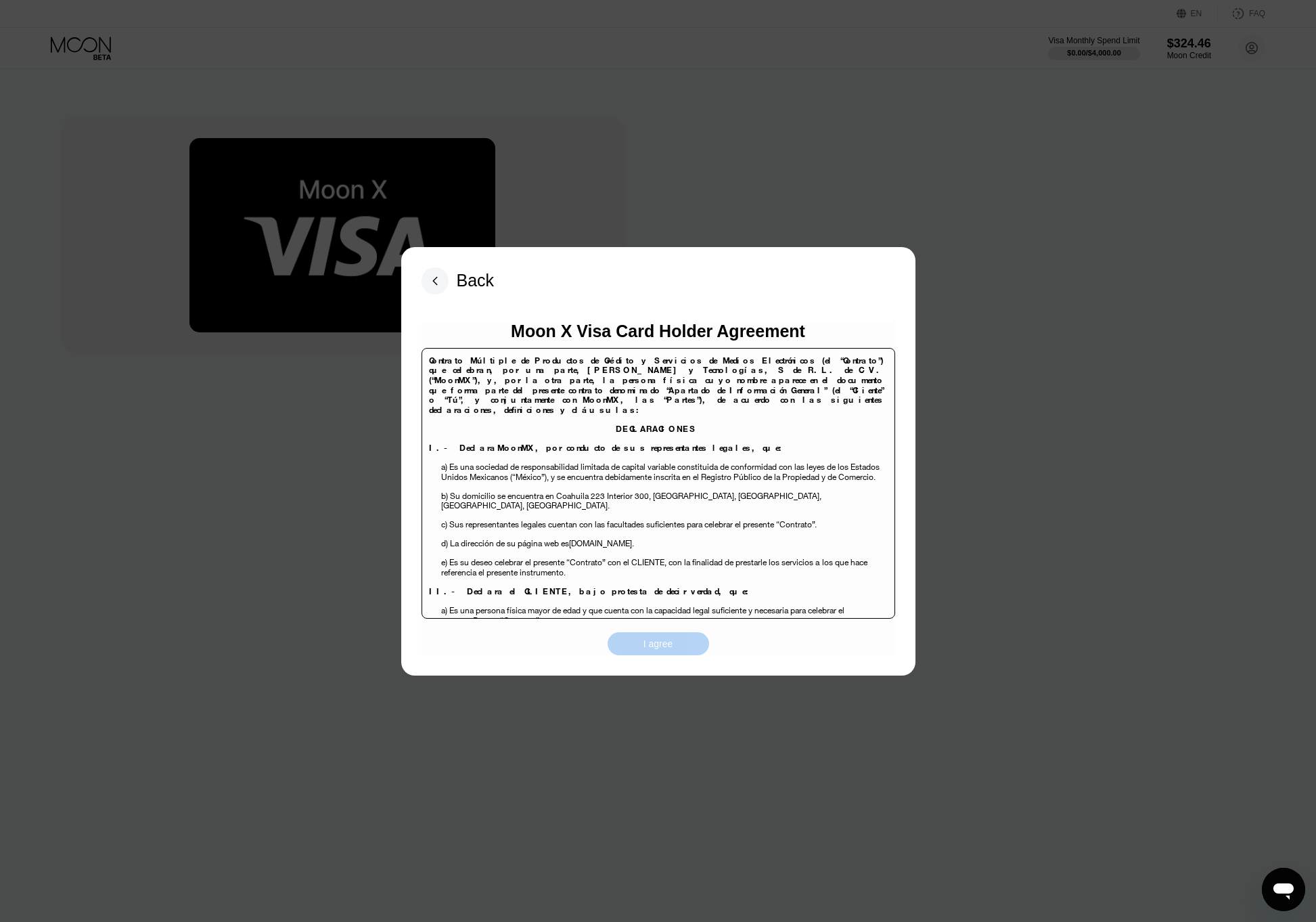
click at [665, 647] on div "I agree" at bounding box center [658, 643] width 30 height 12
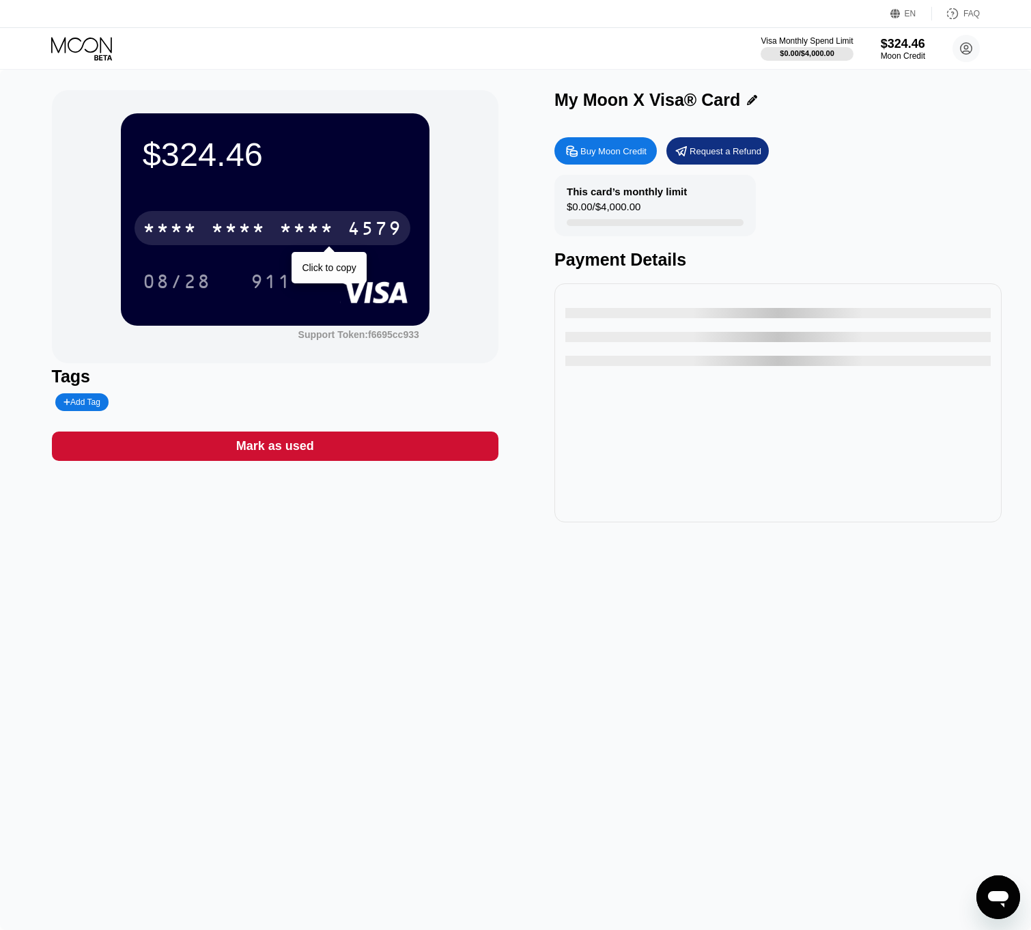
click at [288, 221] on div "* * * * * * * * * * * * 4579" at bounding box center [273, 228] width 276 height 34
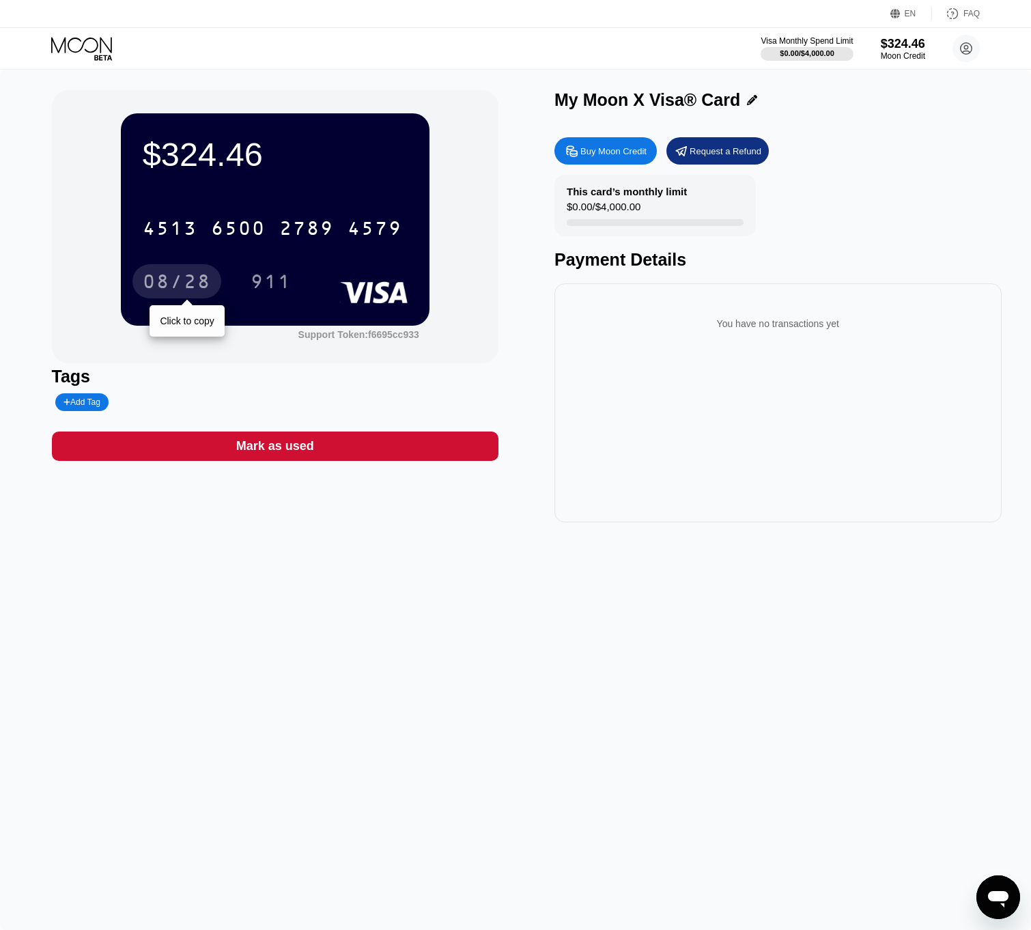
click at [137, 281] on div "08/28" at bounding box center [176, 281] width 89 height 34
drag, startPoint x: 251, startPoint y: 283, endPoint x: 996, endPoint y: 255, distance: 744.8
click at [251, 283] on div "911" at bounding box center [271, 283] width 41 height 22
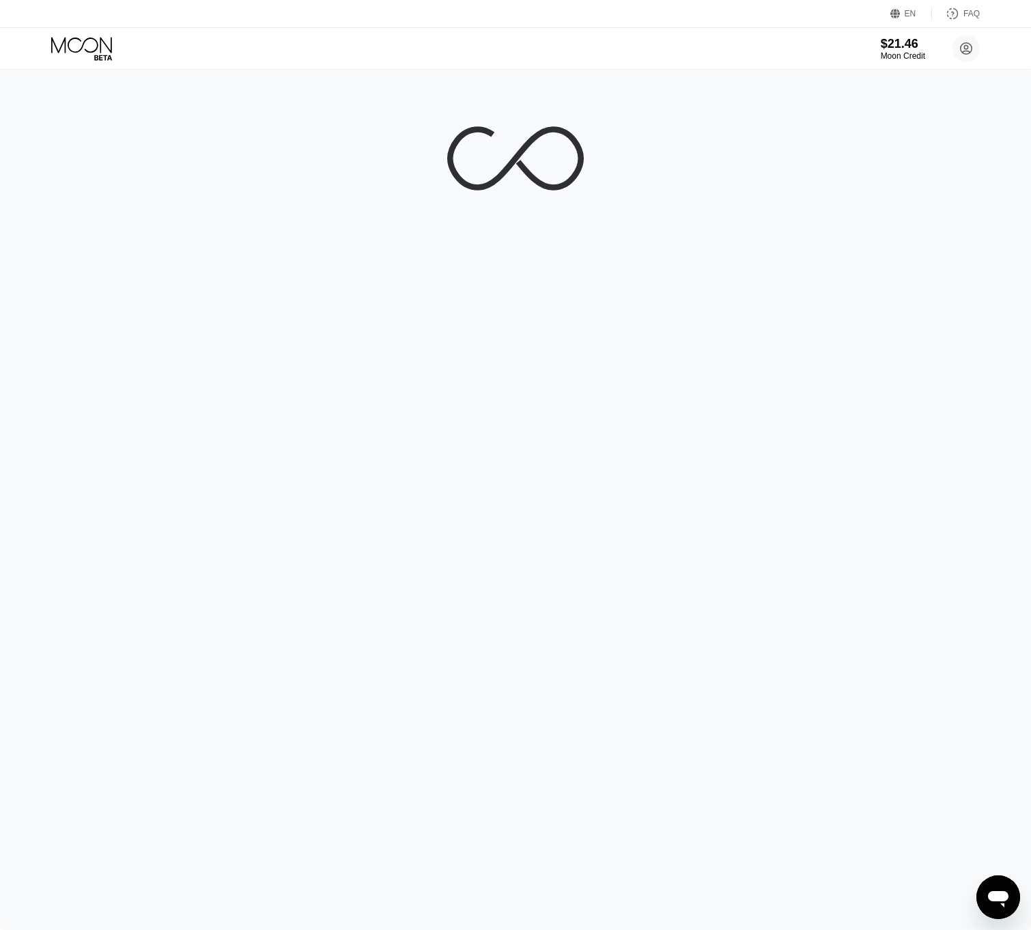
click at [335, 548] on div at bounding box center [515, 500] width 1031 height 860
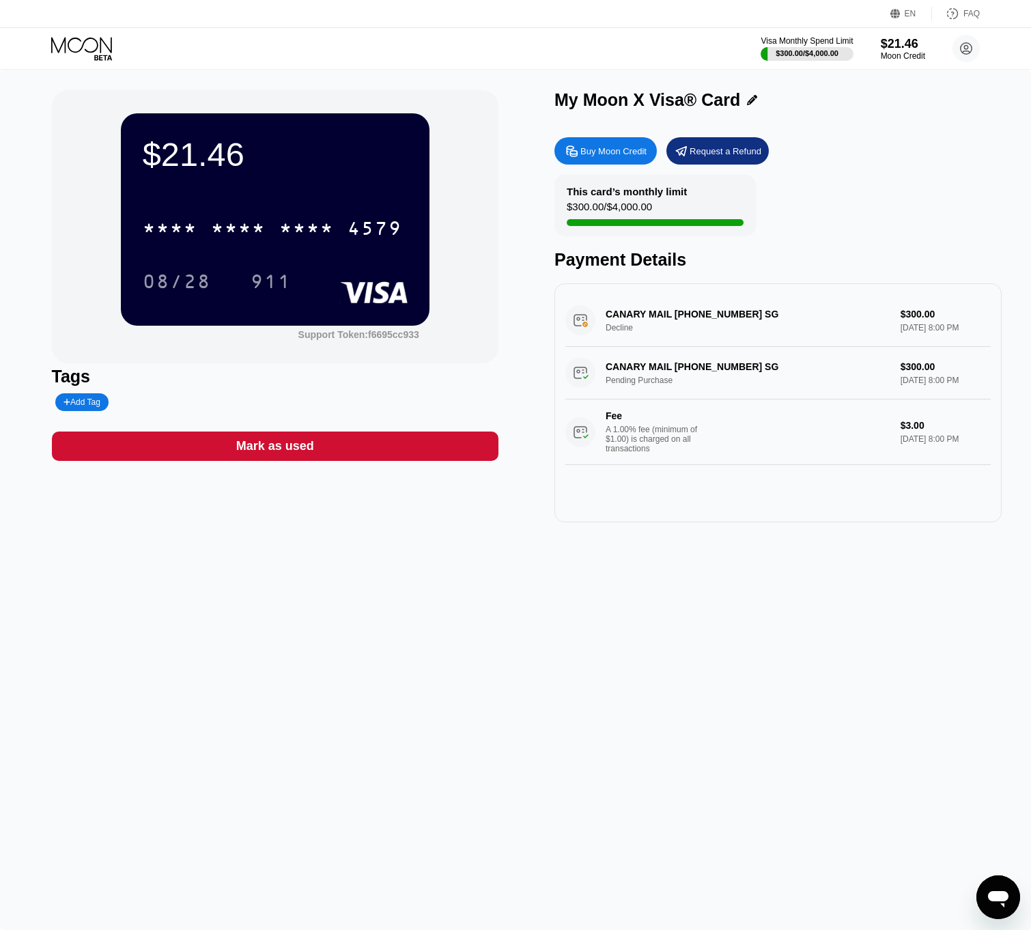
click at [472, 707] on div "$21.46 * * * * * * * * * * * * 4579 08/28 911 Support Token: f6695cc933 Tags Ad…" at bounding box center [515, 500] width 1031 height 860
click at [102, 40] on icon at bounding box center [83, 49] width 64 height 24
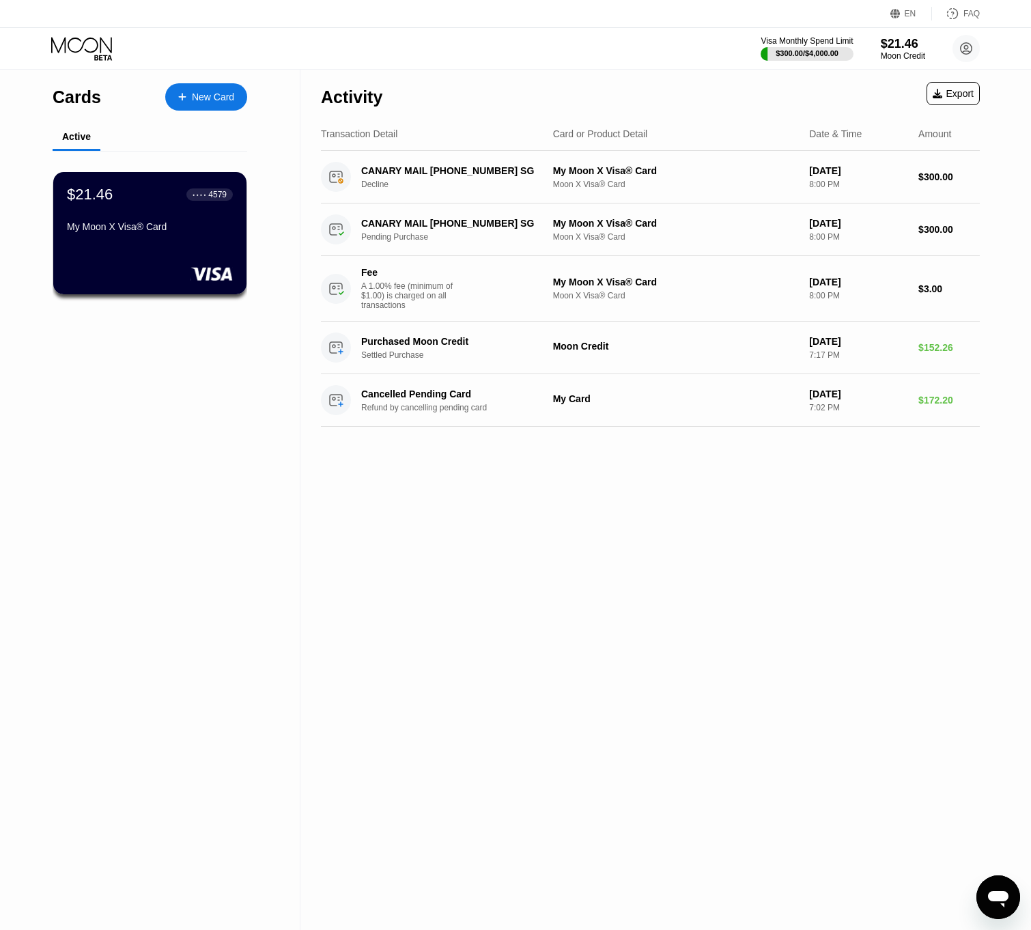
click at [219, 94] on div "New Card" at bounding box center [213, 98] width 42 height 12
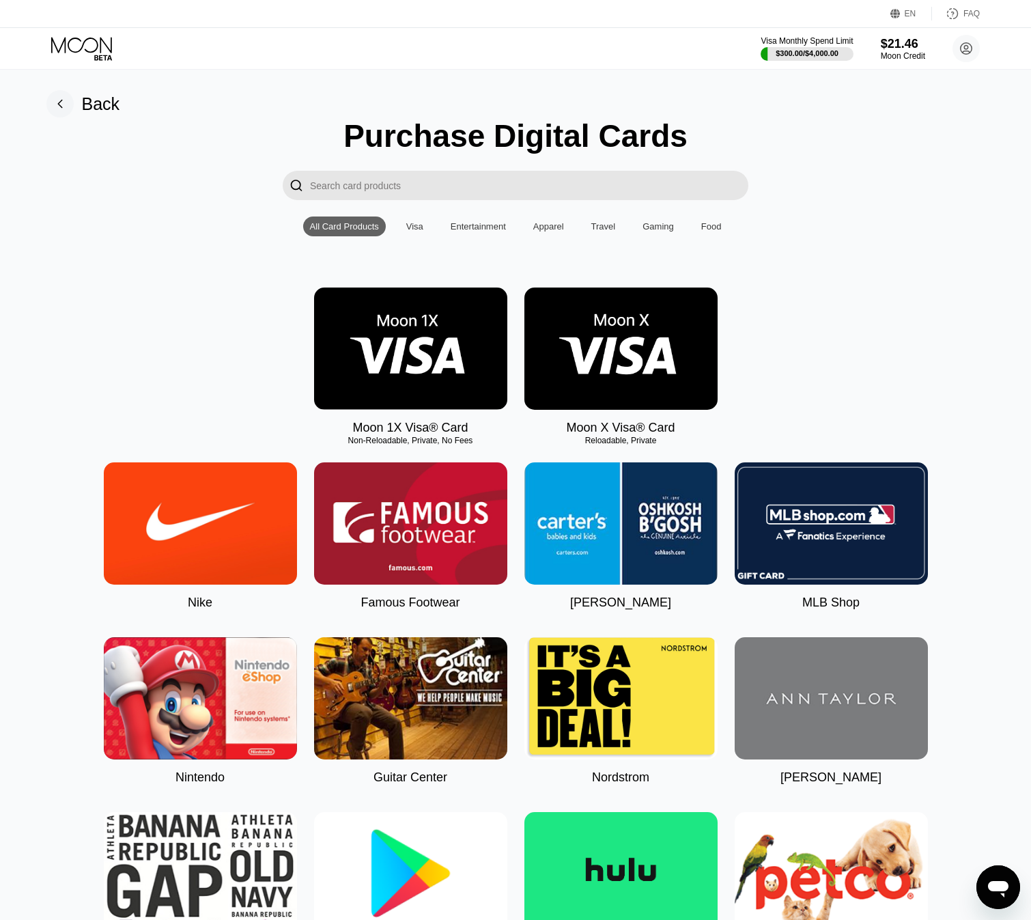
click at [602, 381] on img at bounding box center [620, 348] width 193 height 122
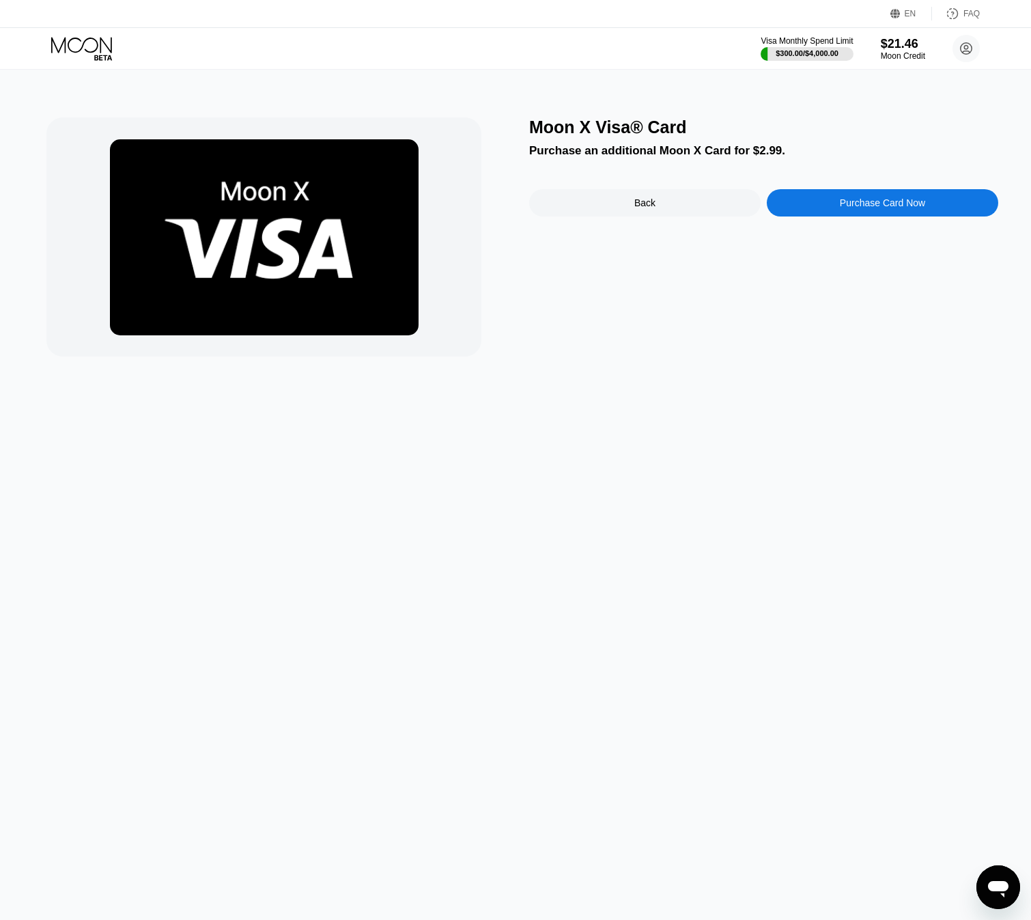
click at [849, 216] on div "Purchase Card Now" at bounding box center [882, 202] width 231 height 27
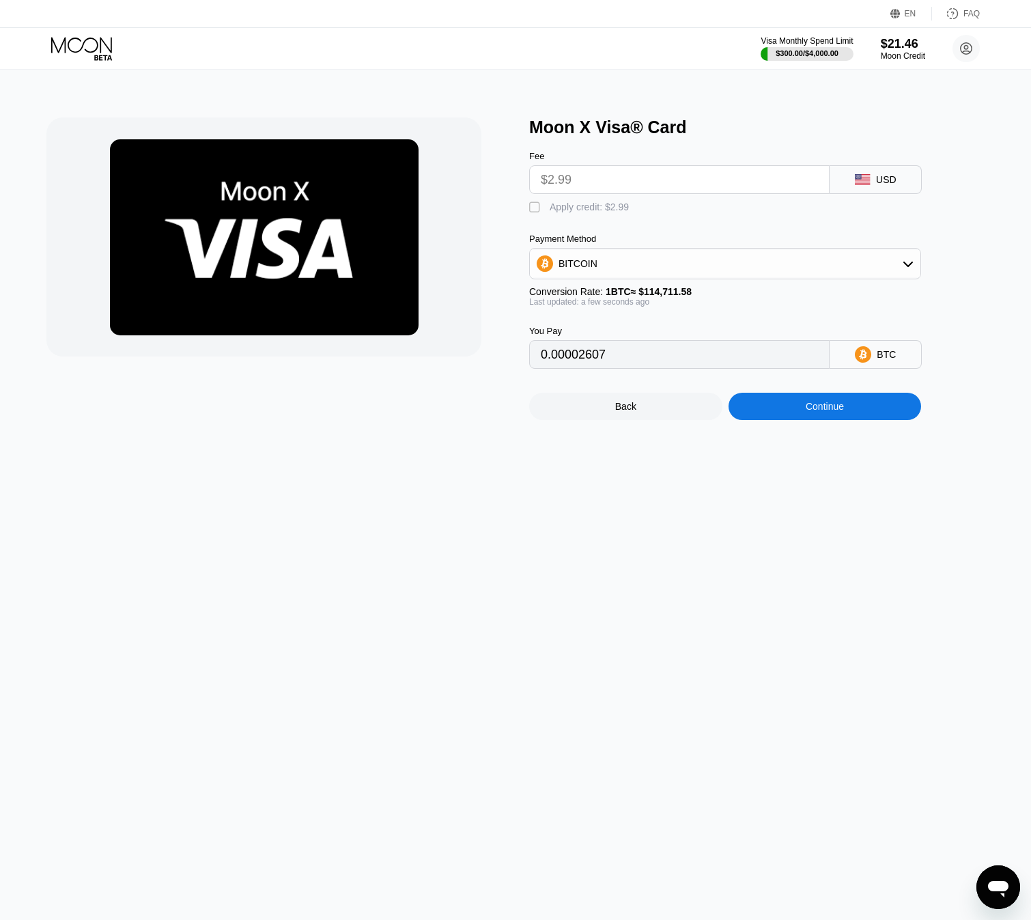
click at [532, 214] on div "" at bounding box center [536, 208] width 14 height 14
type input "0"
click at [767, 420] on div "Continue" at bounding box center [825, 406] width 193 height 27
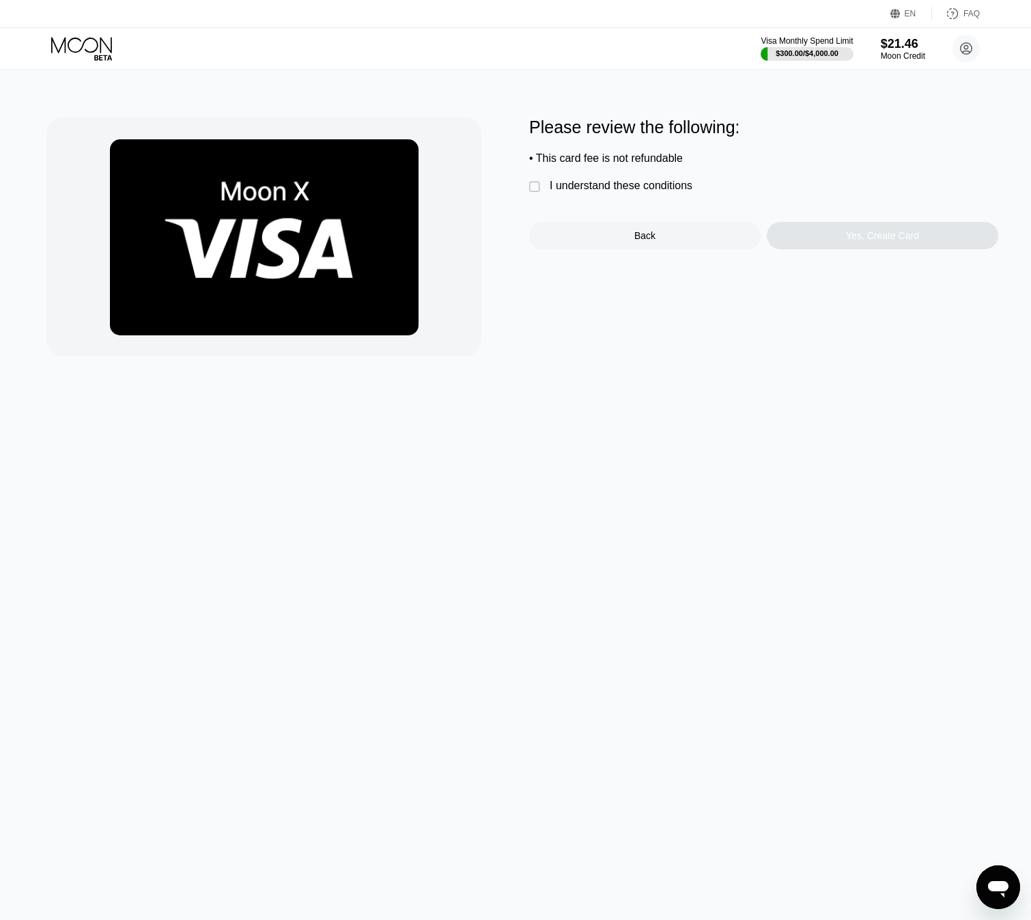
click at [355, 301] on img at bounding box center [264, 237] width 309 height 196
click at [535, 194] on div "" at bounding box center [536, 187] width 14 height 14
click at [787, 216] on div "Please review the following: • This card fee is not refundable  I understand t…" at bounding box center [763, 183] width 469 height 132
click at [807, 236] on div "Yes, Create Card" at bounding box center [882, 235] width 231 height 27
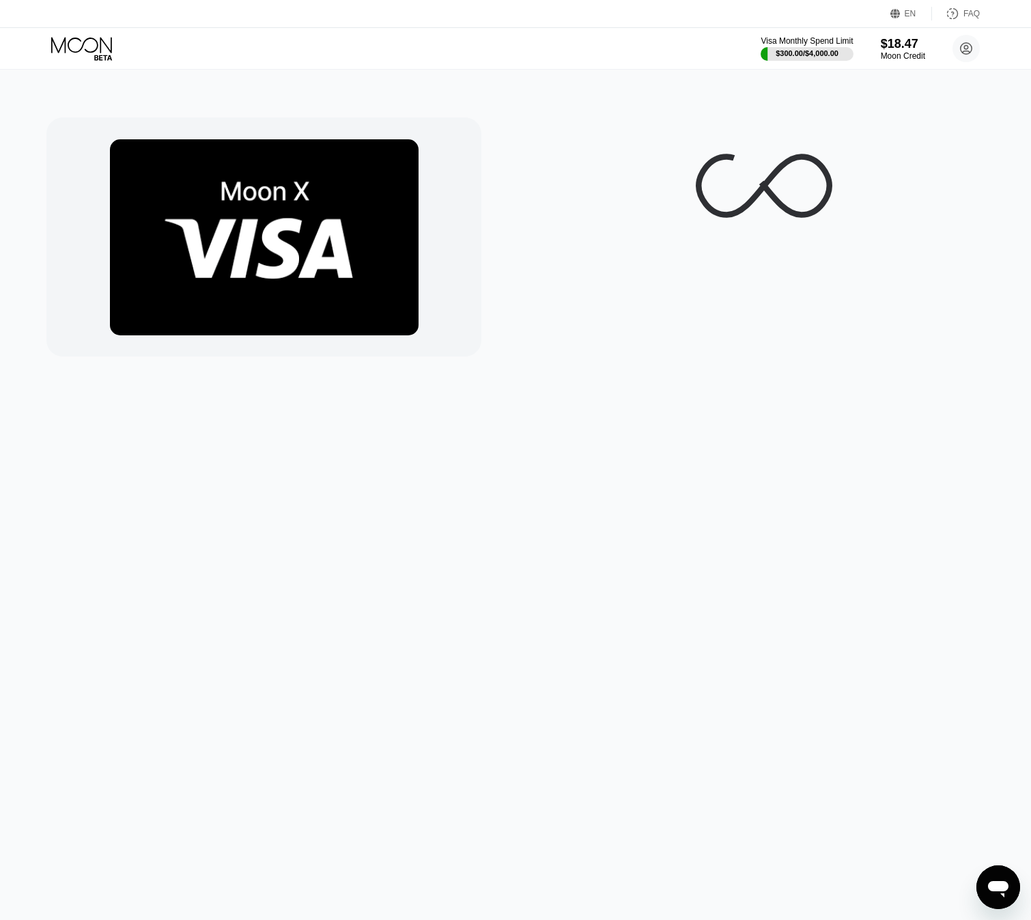
click at [607, 399] on div "$21.46 * * * * * * * * * * * * 4579 08/28 911 Support Token: f6695cc933 Tags Ad…" at bounding box center [515, 460] width 1031 height 920
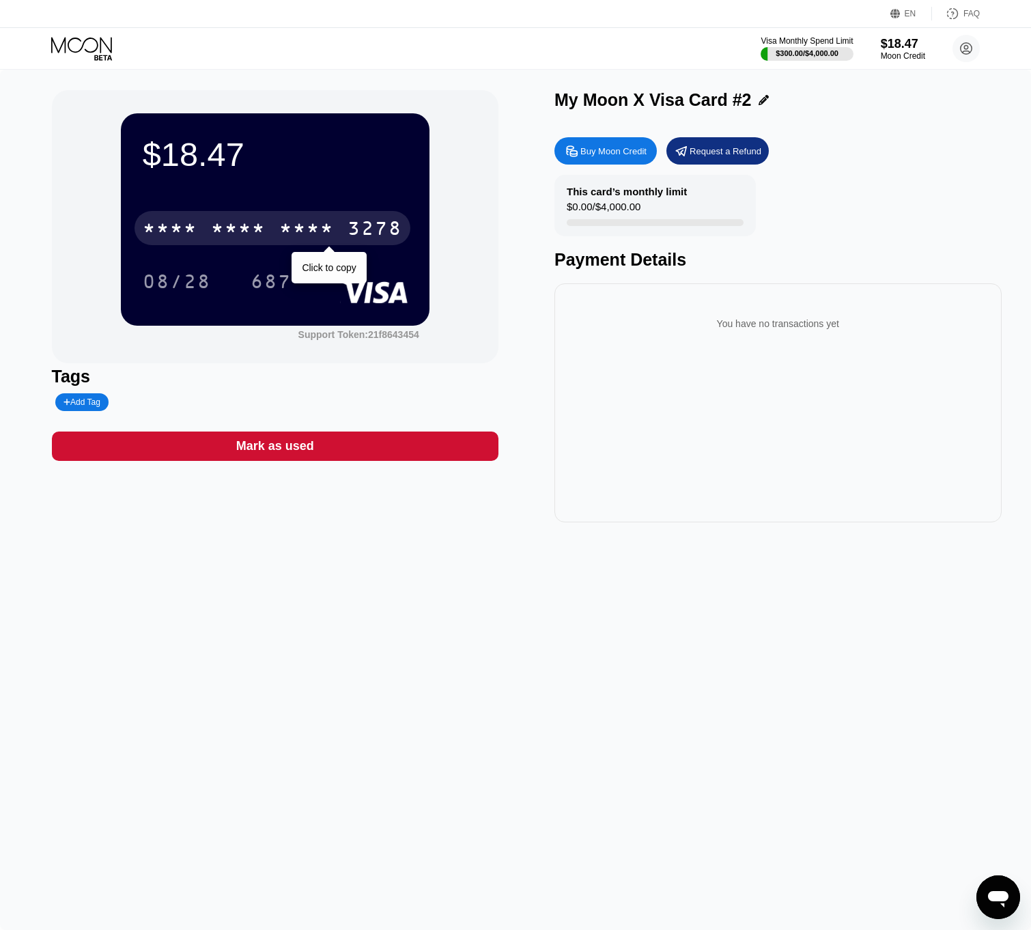
click at [353, 236] on div "3278" at bounding box center [375, 230] width 55 height 22
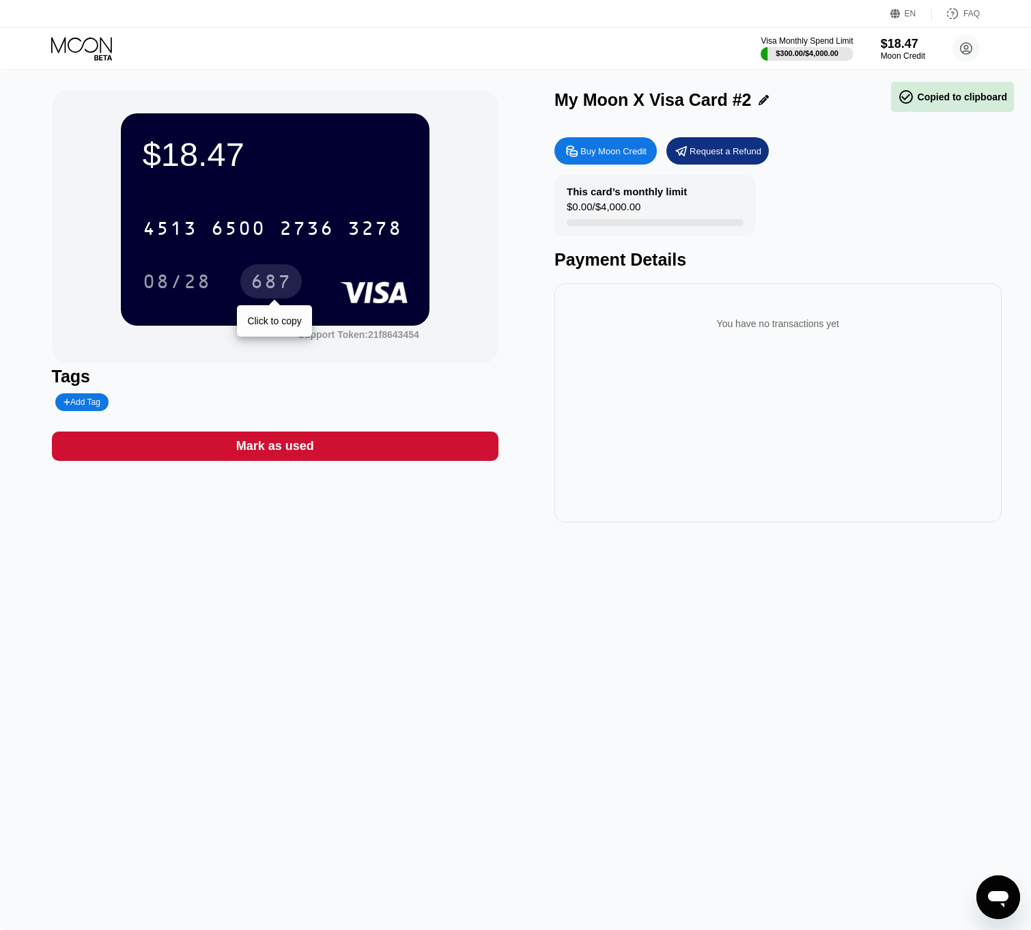
click at [275, 286] on div "687" at bounding box center [271, 283] width 41 height 22
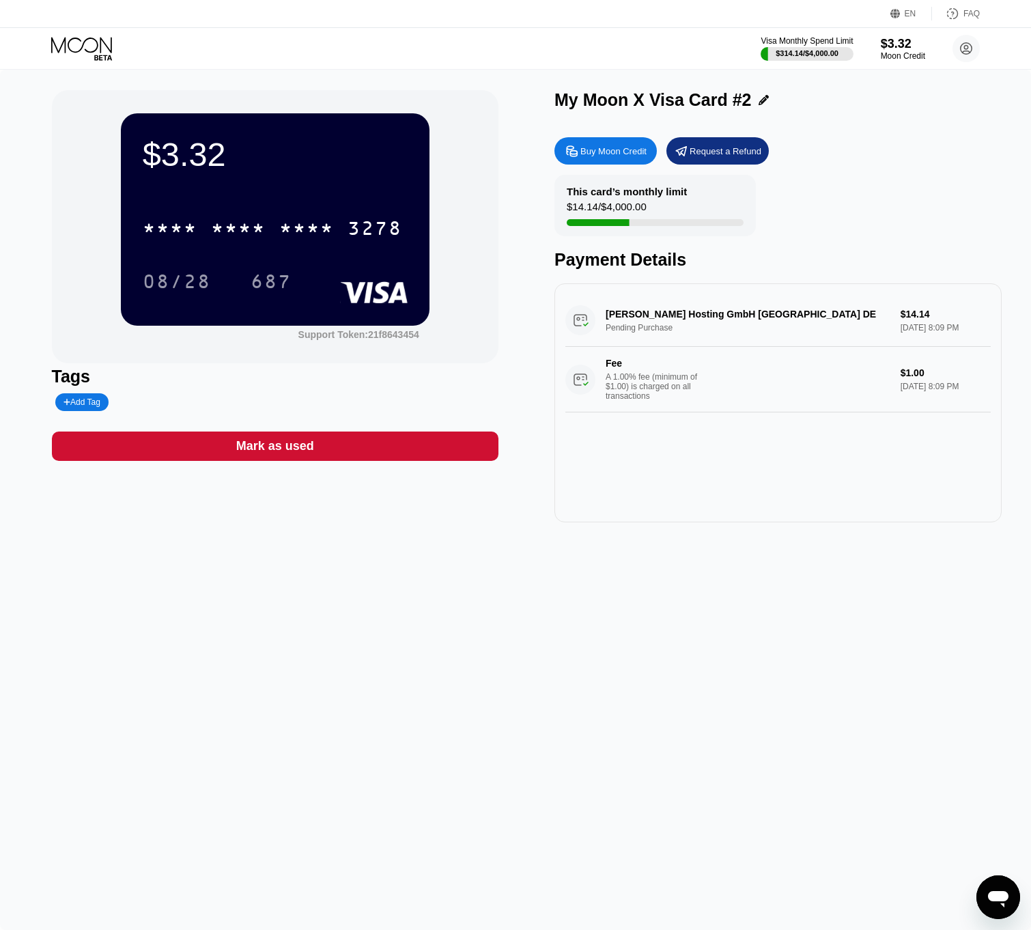
click at [358, 714] on div "$3.32 * * * * * * * * * * * * 3278 08/28 687 Support Token: 21f8643454 Tags Add…" at bounding box center [515, 500] width 1031 height 860
click at [470, 819] on div "$3.32 * * * * * * * * * * * * 3278 08/28 687 Support Token: 21f8643454 Tags Add…" at bounding box center [515, 500] width 1031 height 860
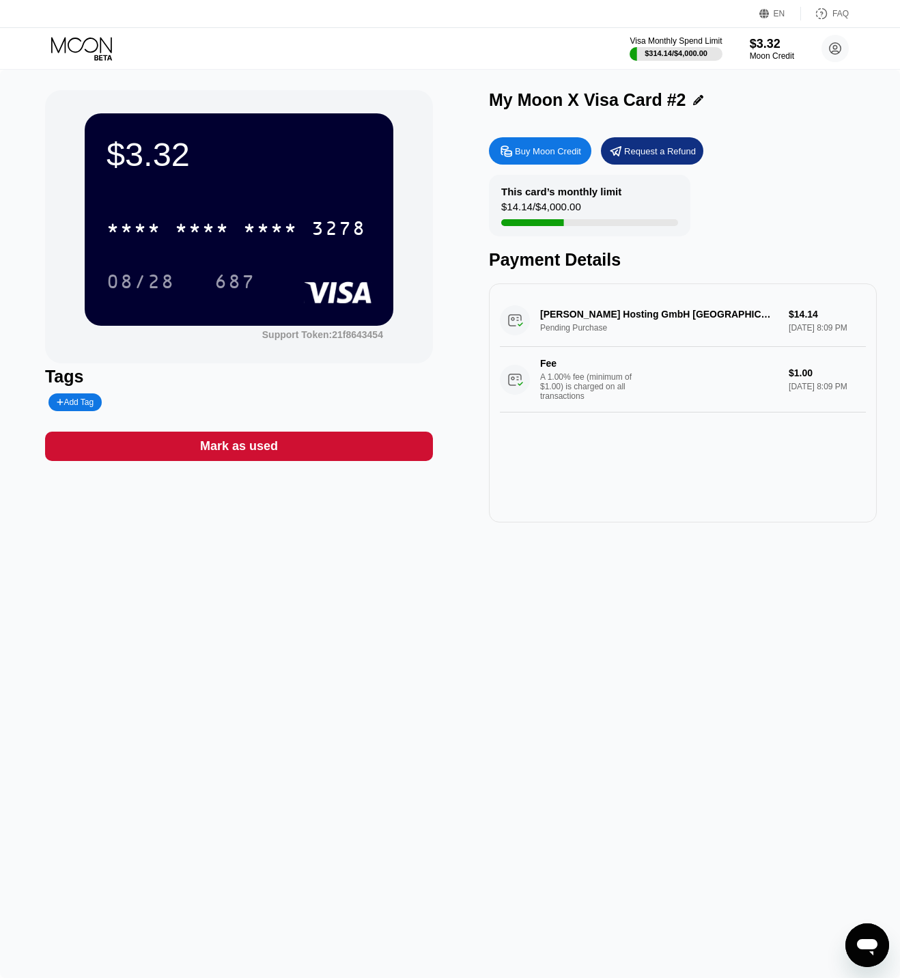
click at [556, 668] on div "$3.32 * * * * * * * * * * * * 3278 08/28 687 Support Token: 21f8643454 Tags Add…" at bounding box center [450, 524] width 900 height 908
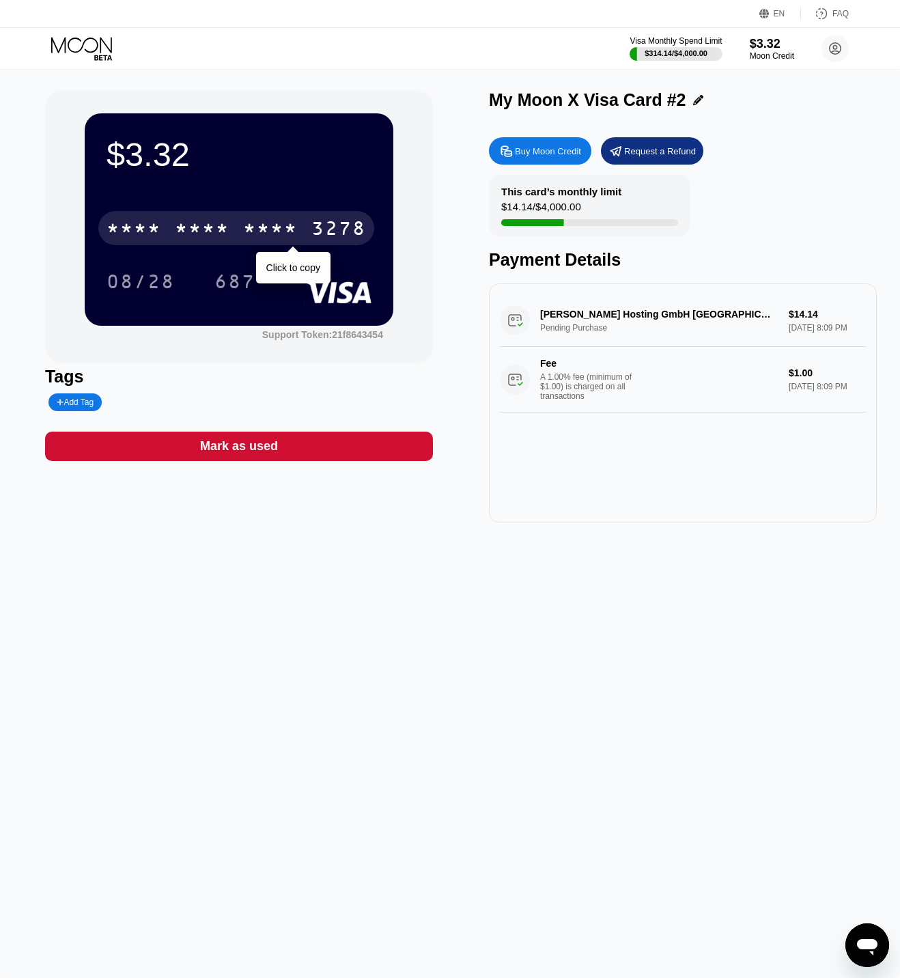
click at [229, 235] on div "* * * *" at bounding box center [202, 230] width 55 height 22
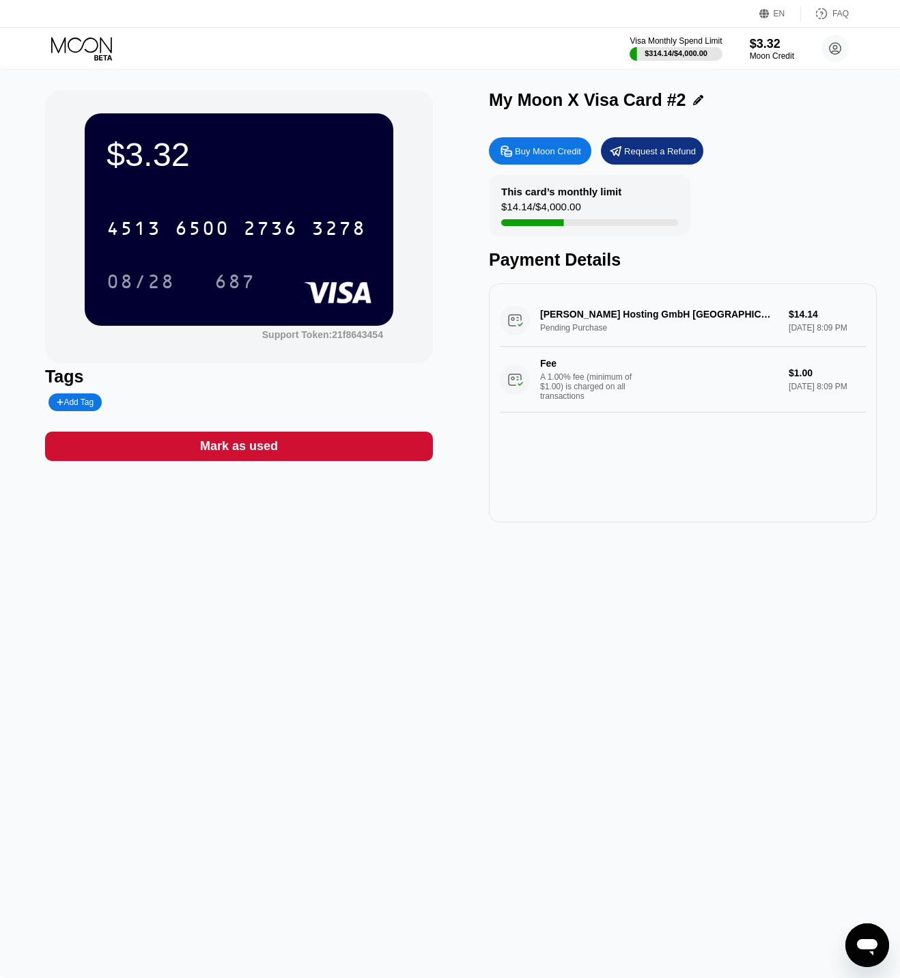
click at [832, 49] on circle at bounding box center [834, 48] width 27 height 27
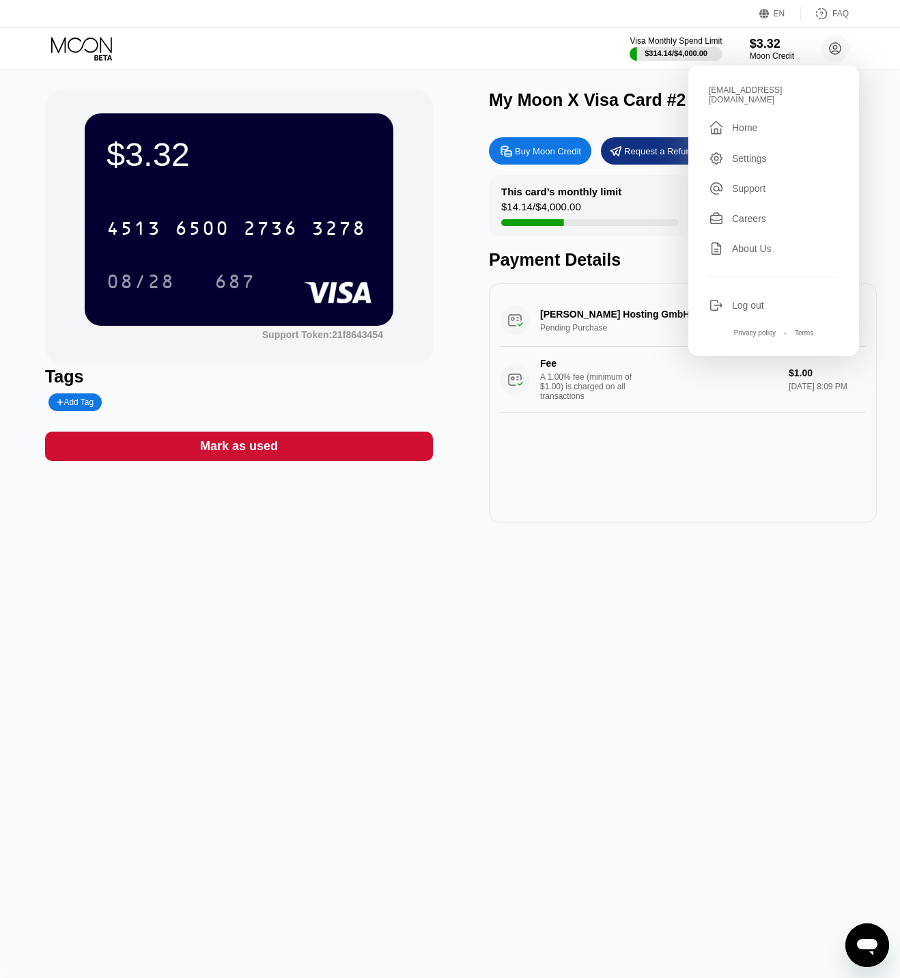
click at [102, 42] on icon at bounding box center [83, 49] width 64 height 24
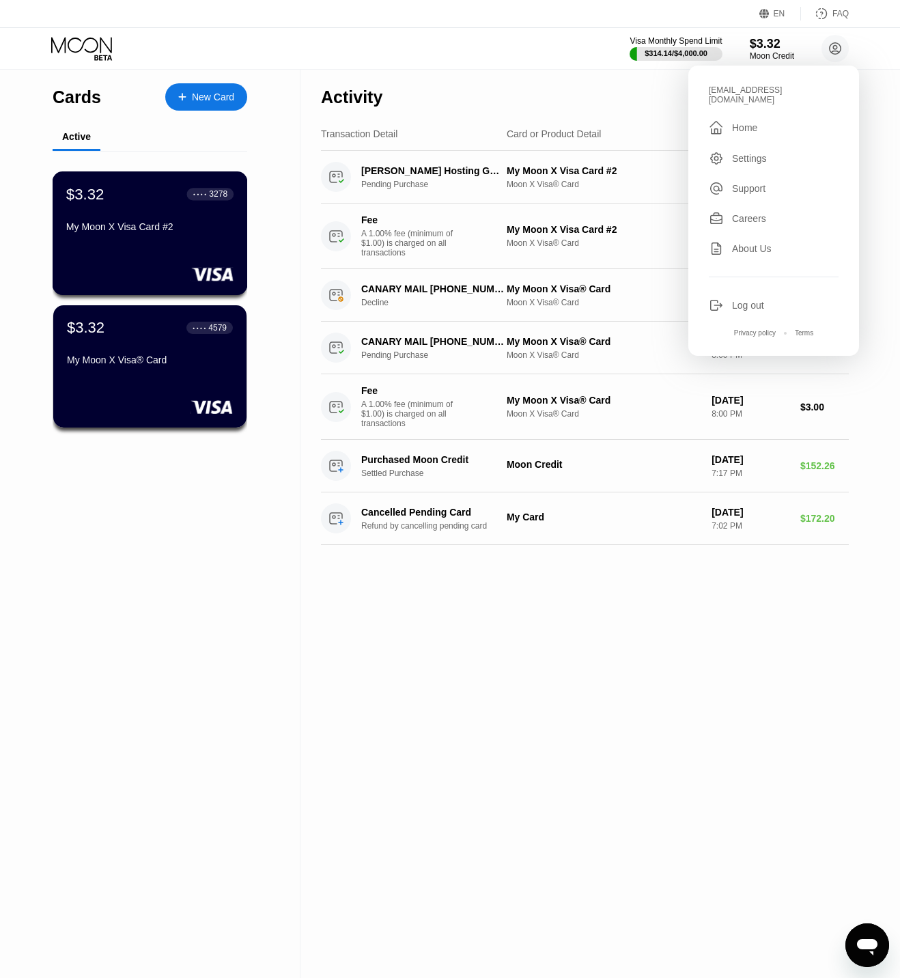
click at [167, 251] on div "$3.32 ● ● ● ● 3278 My Moon X Visa Card #2" at bounding box center [150, 233] width 195 height 124
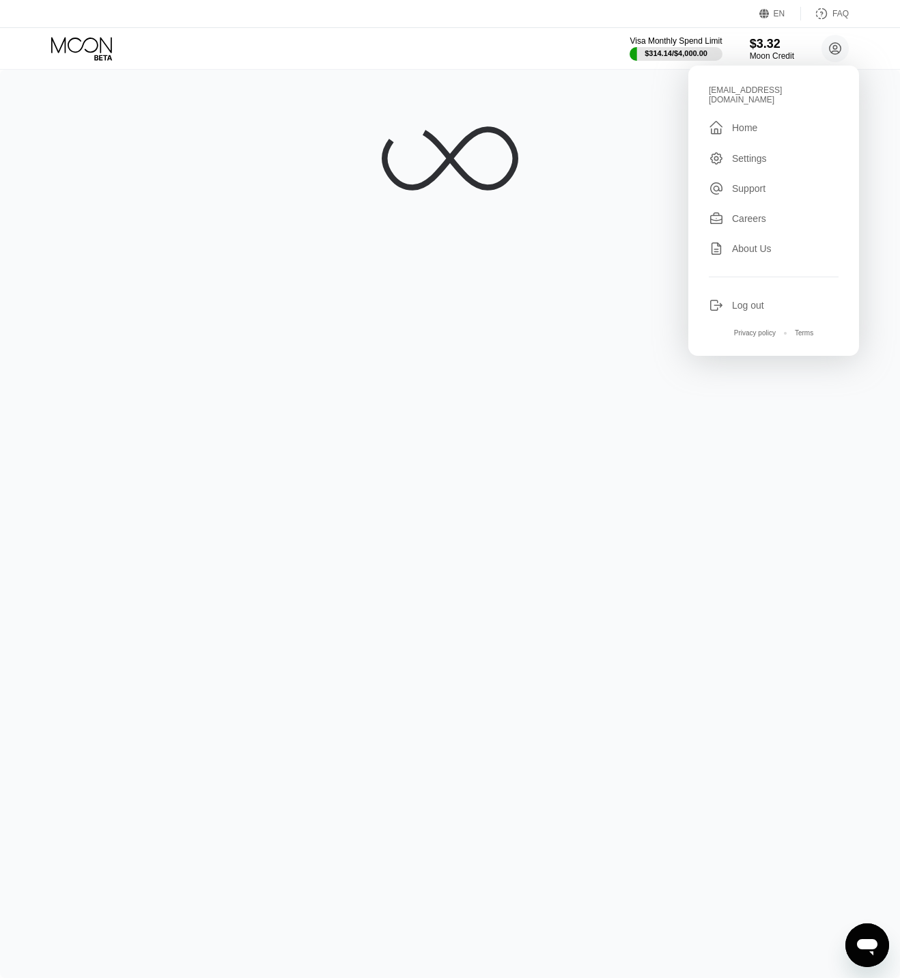
click at [695, 520] on div at bounding box center [450, 524] width 900 height 908
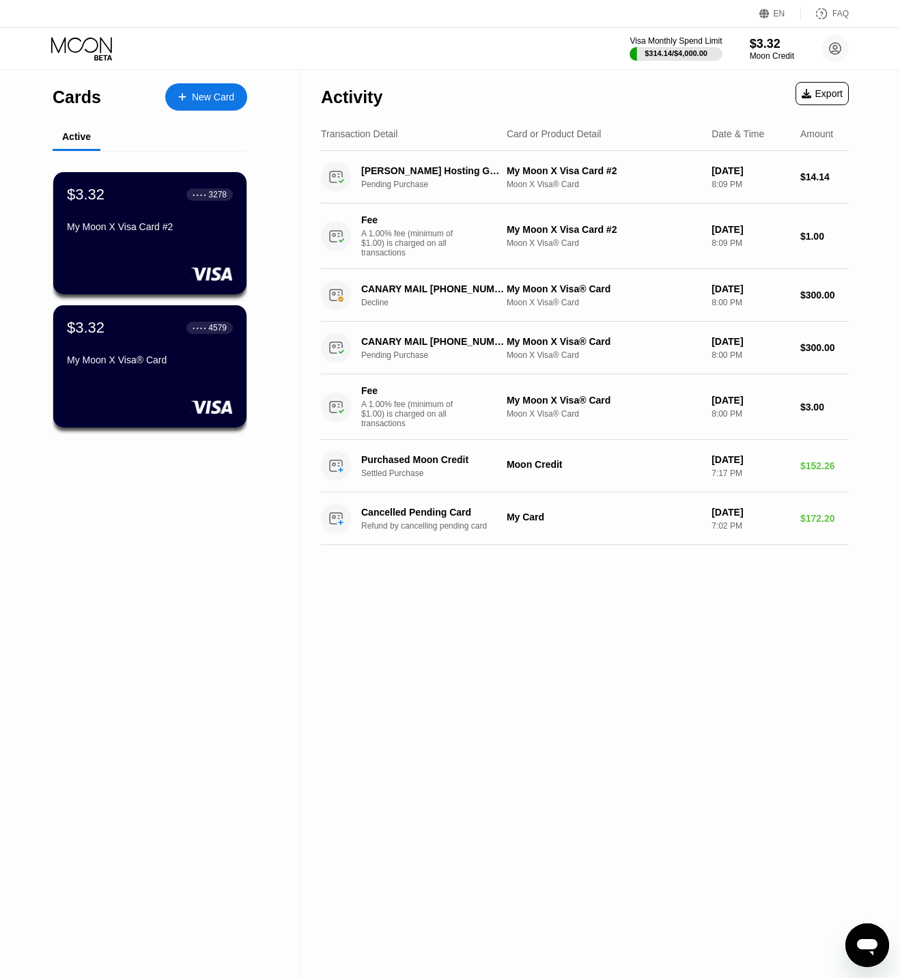
click at [391, 722] on div "Activity Export Transaction Detail Card or Product Detail Date & Time Amount [P…" at bounding box center [584, 524] width 569 height 908
drag, startPoint x: 147, startPoint y: 367, endPoint x: 151, endPoint y: 329, distance: 38.5
click at [151, 329] on div "$3.32 ● ● ● ● 4579" at bounding box center [149, 327] width 167 height 18
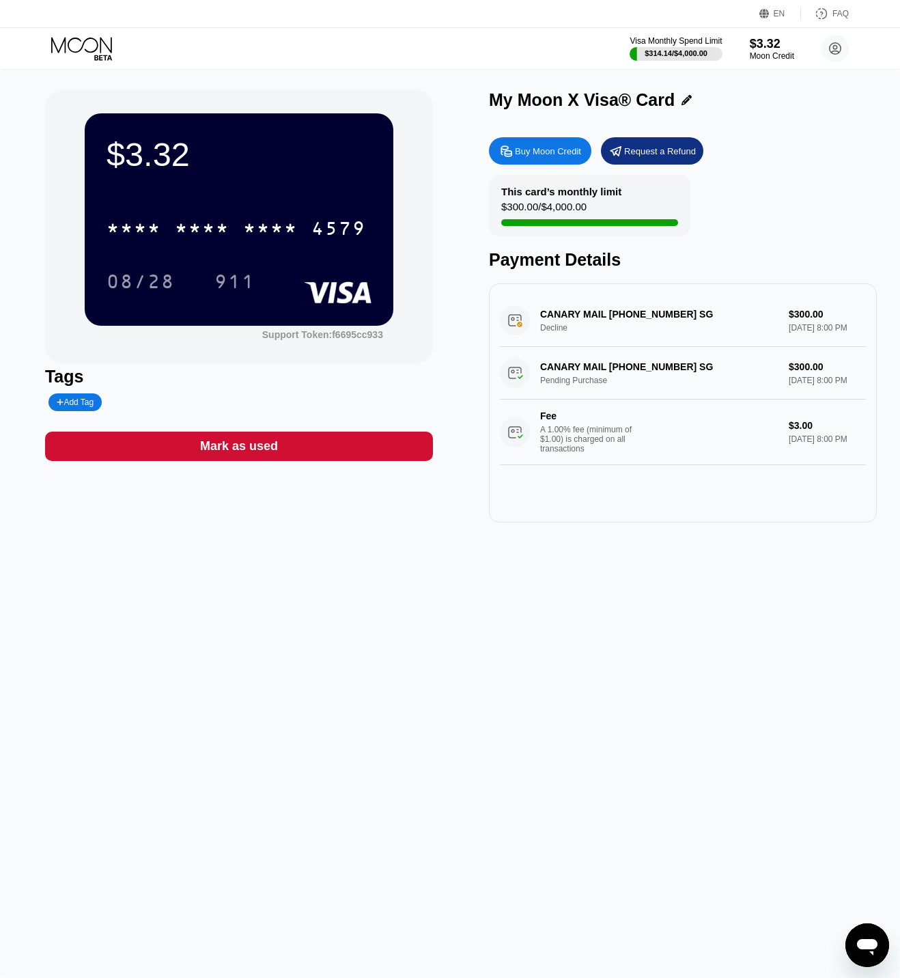
click at [482, 664] on div "$3.32 * * * * * * * * * * * * 4579 08/28 911 Support Token: f6695cc933 Tags Add…" at bounding box center [450, 524] width 900 height 908
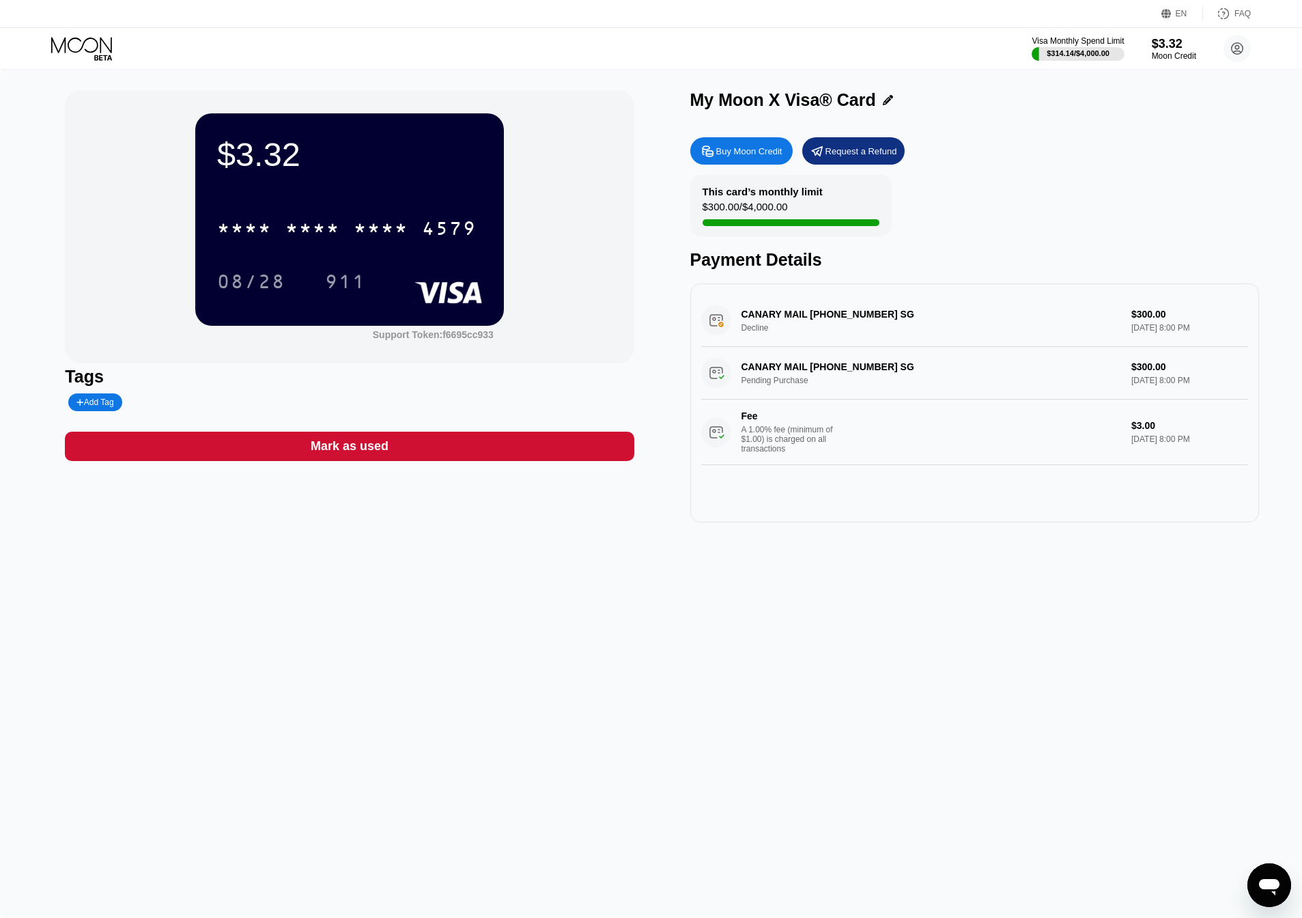
click at [12, 44] on div "Visa Monthly Spend Limit $314.14 / $4,000.00 $3.32 Moon Credit [EMAIL_ADDRESS][…" at bounding box center [651, 48] width 1302 height 41
click at [64, 40] on icon at bounding box center [83, 49] width 64 height 24
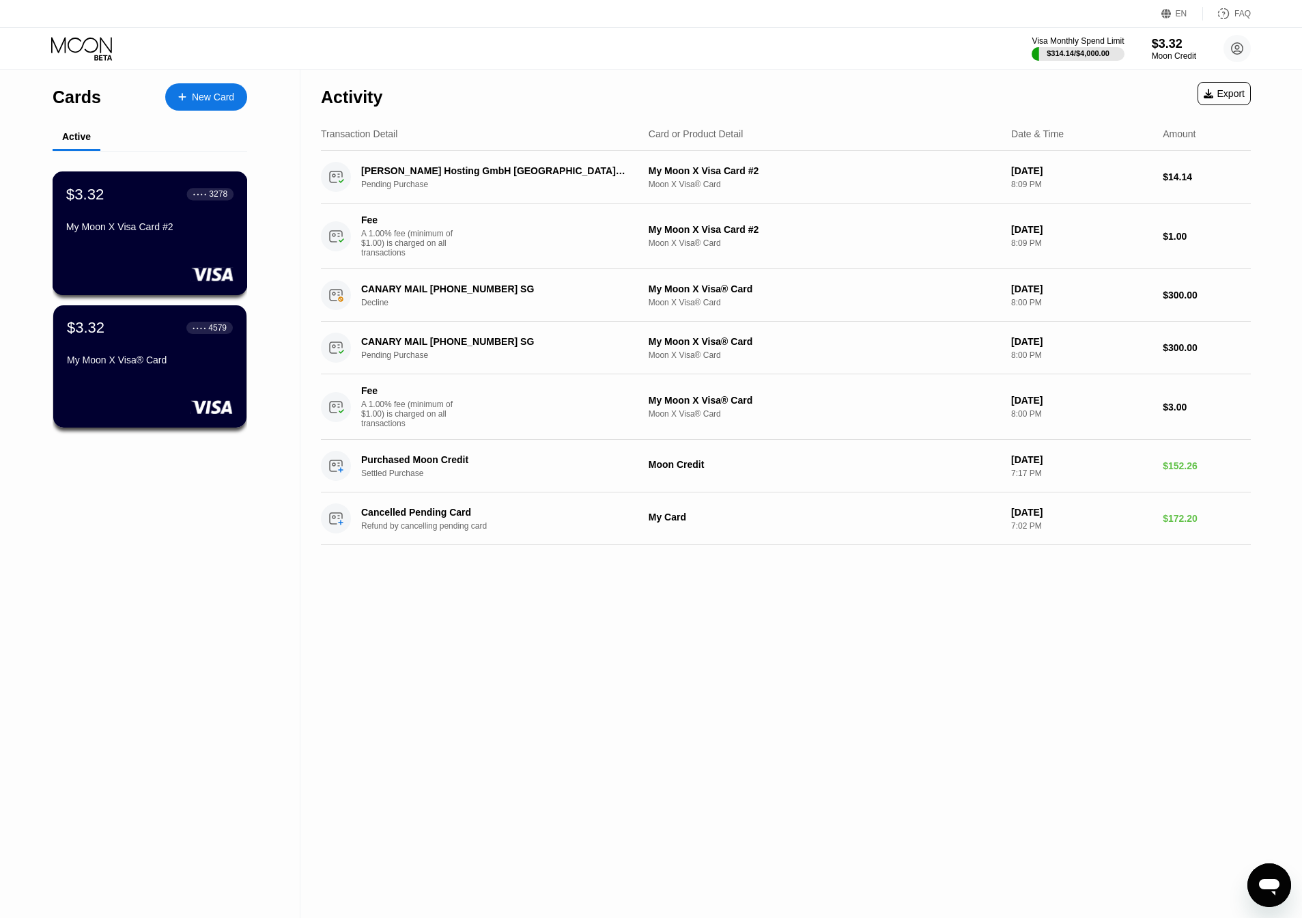
click at [150, 285] on div "$3.32 ● ● ● ● 3278 My Moon X Visa Card #2" at bounding box center [150, 233] width 195 height 124
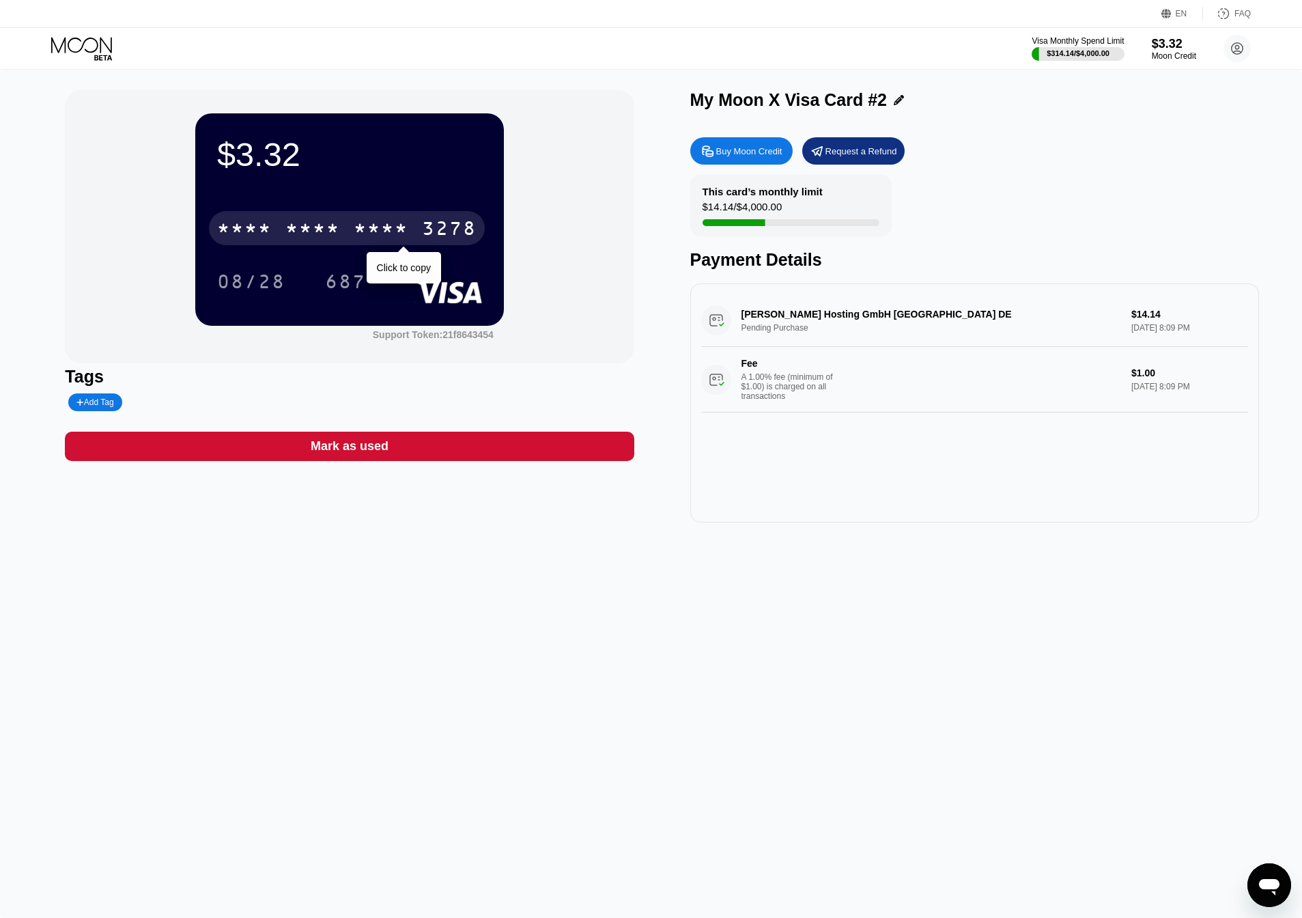
click at [257, 217] on div "* * * * * * * * * * * * 3278" at bounding box center [347, 228] width 276 height 34
click at [106, 44] on icon at bounding box center [83, 49] width 64 height 24
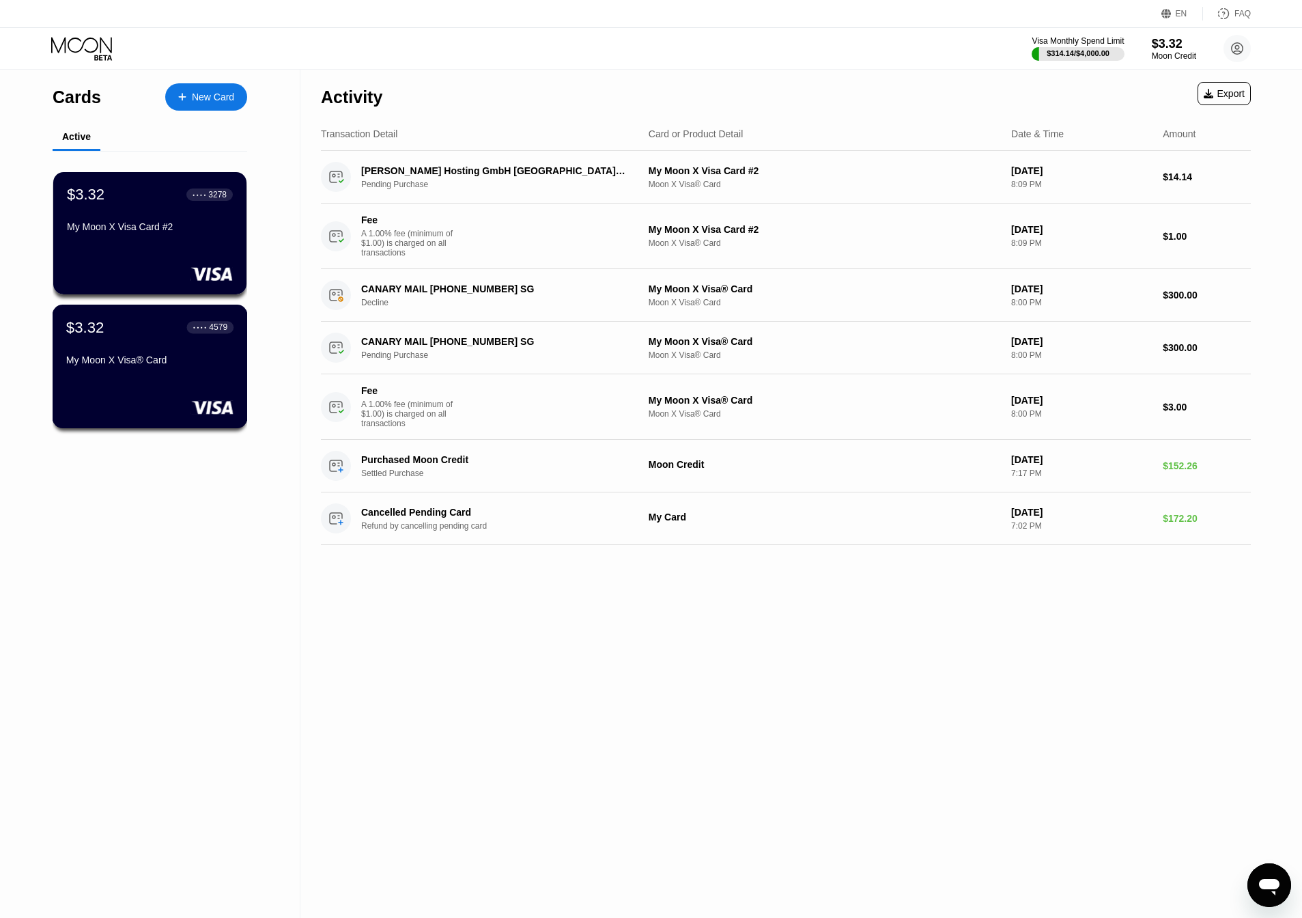
click at [195, 351] on div "$3.32 ● ● ● ● 4579 My Moon X Visa® Card" at bounding box center [149, 344] width 167 height 53
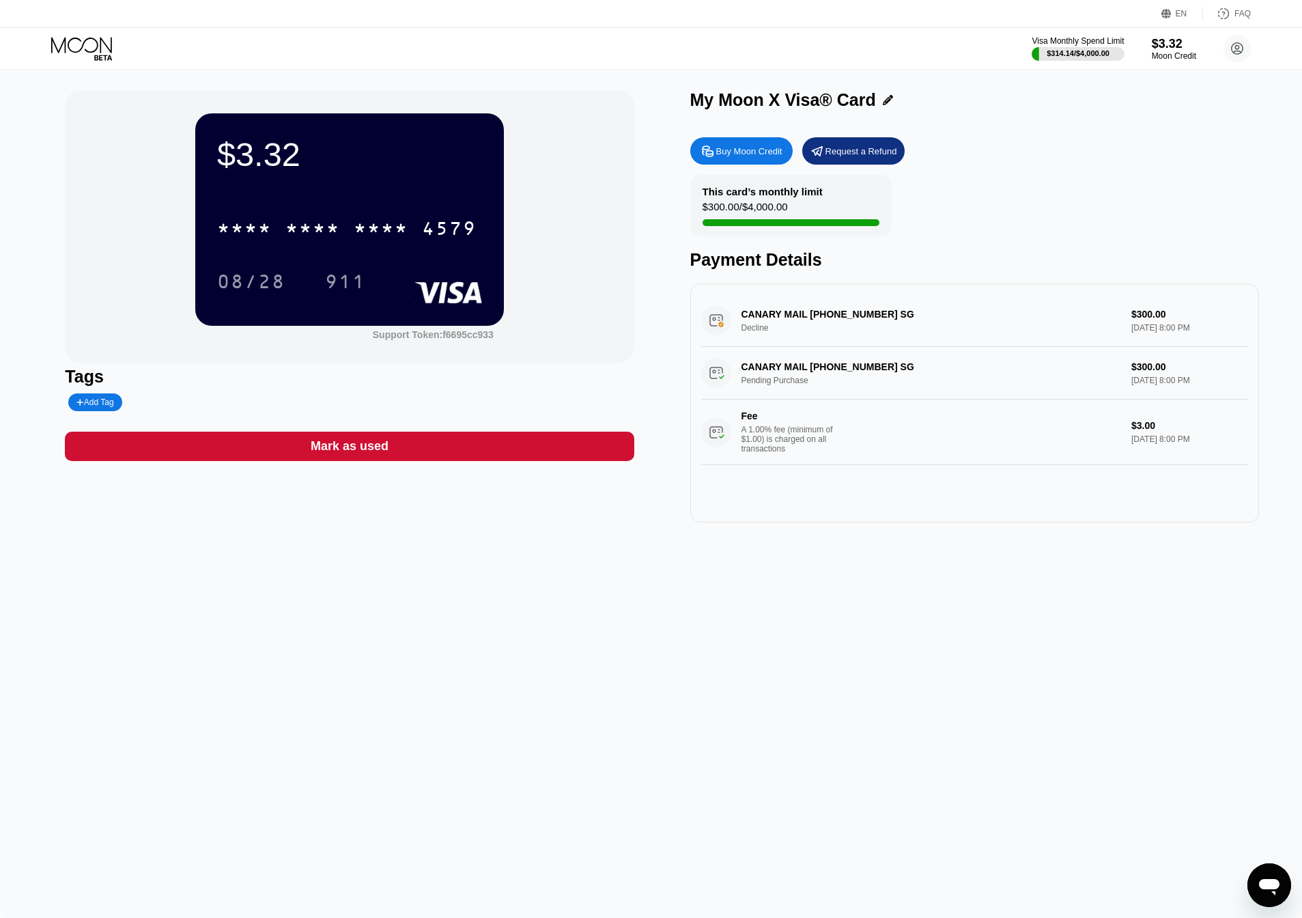
click at [456, 237] on div "4579" at bounding box center [449, 230] width 55 height 22
